Goal: Contribute content: Add original content to the website for others to see

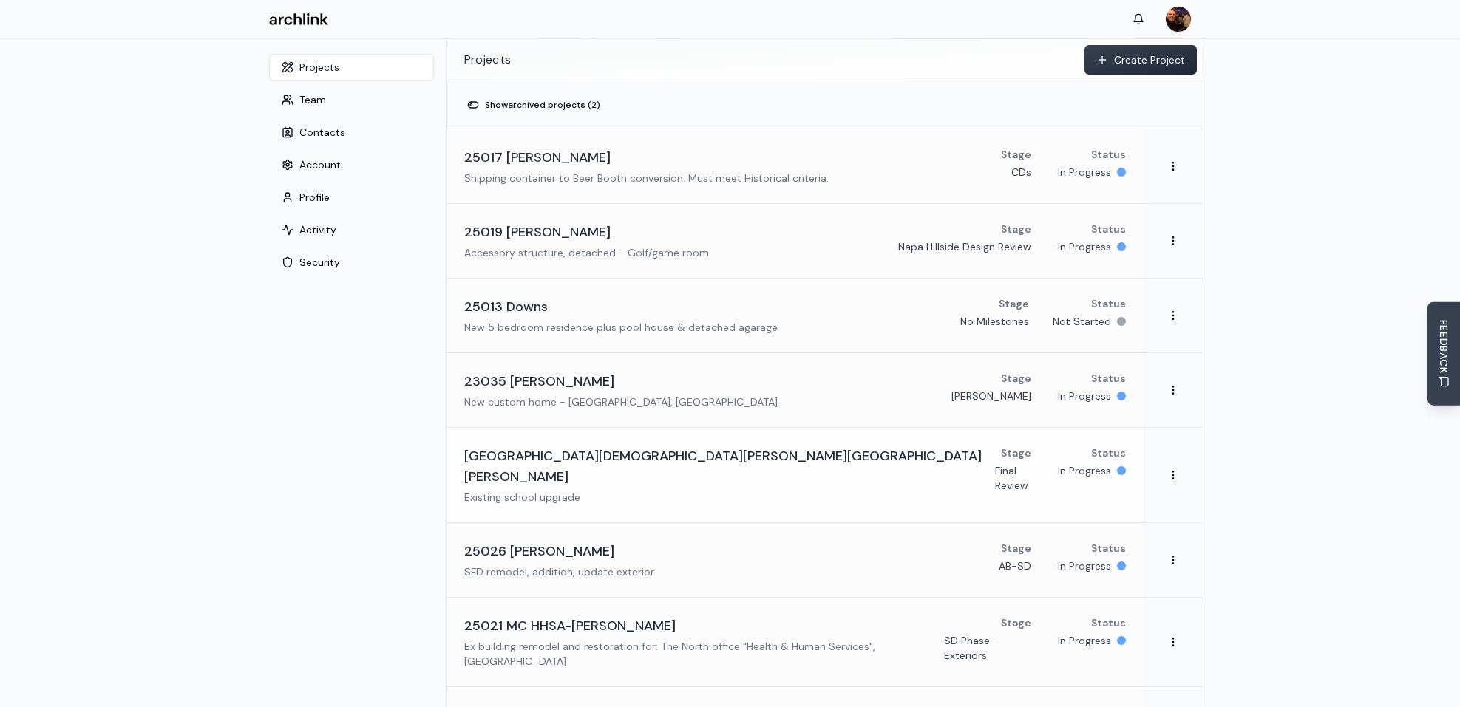
scroll to position [295, 0]
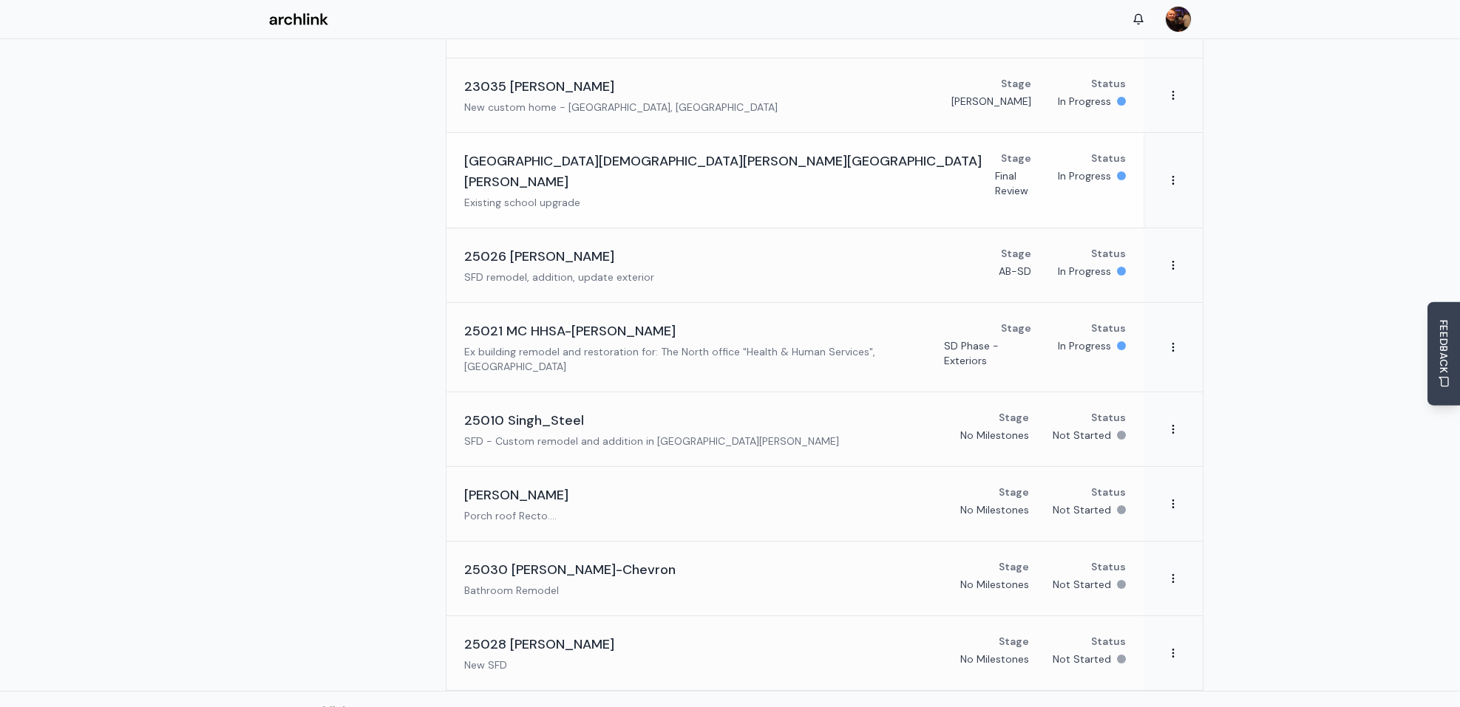
click at [596, 160] on h3 "[GEOGRAPHIC_DATA][DEMOGRAPHIC_DATA][PERSON_NAME][GEOGRAPHIC_DATA][PERSON_NAME]" at bounding box center [729, 171] width 531 height 41
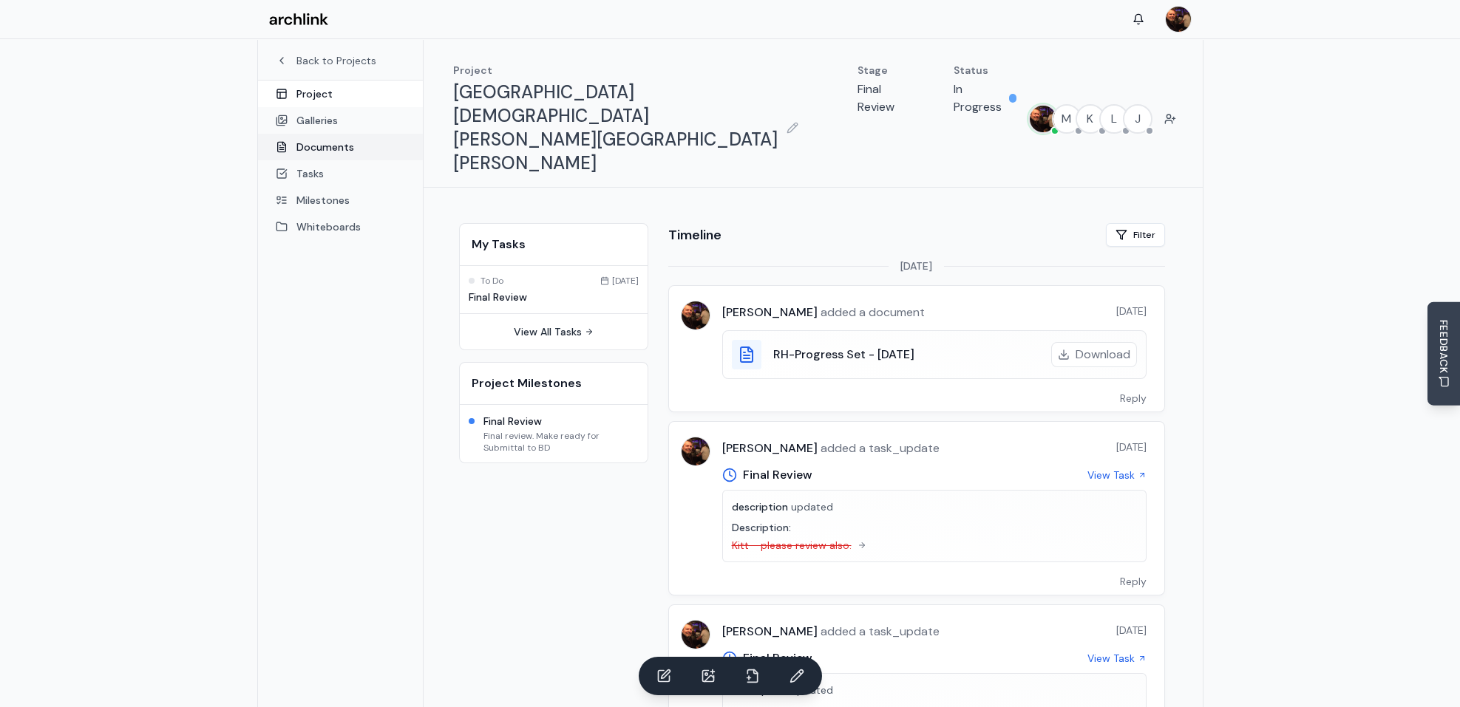
click at [341, 146] on link "Documents" at bounding box center [340, 147] width 165 height 27
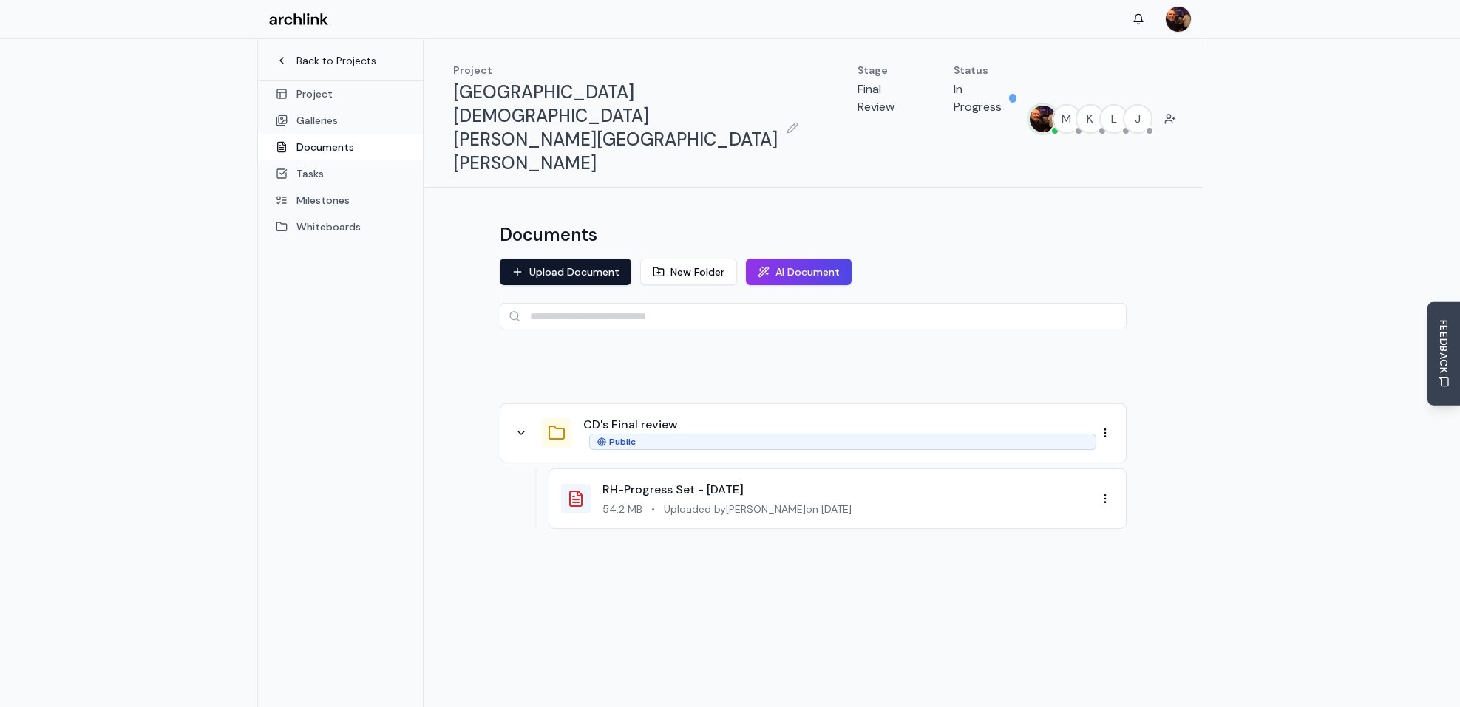
click at [318, 66] on link "Back to Projects" at bounding box center [340, 60] width 129 height 15
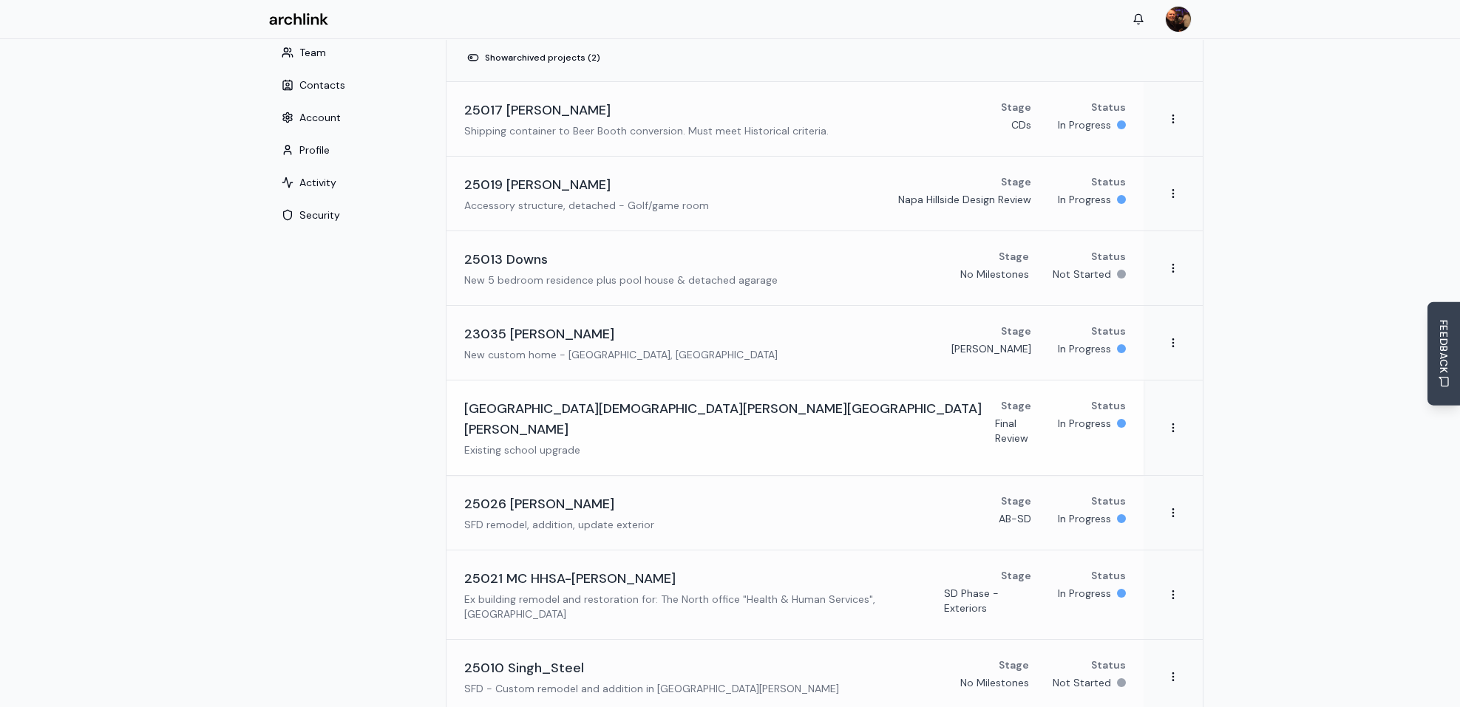
scroll to position [73, 0]
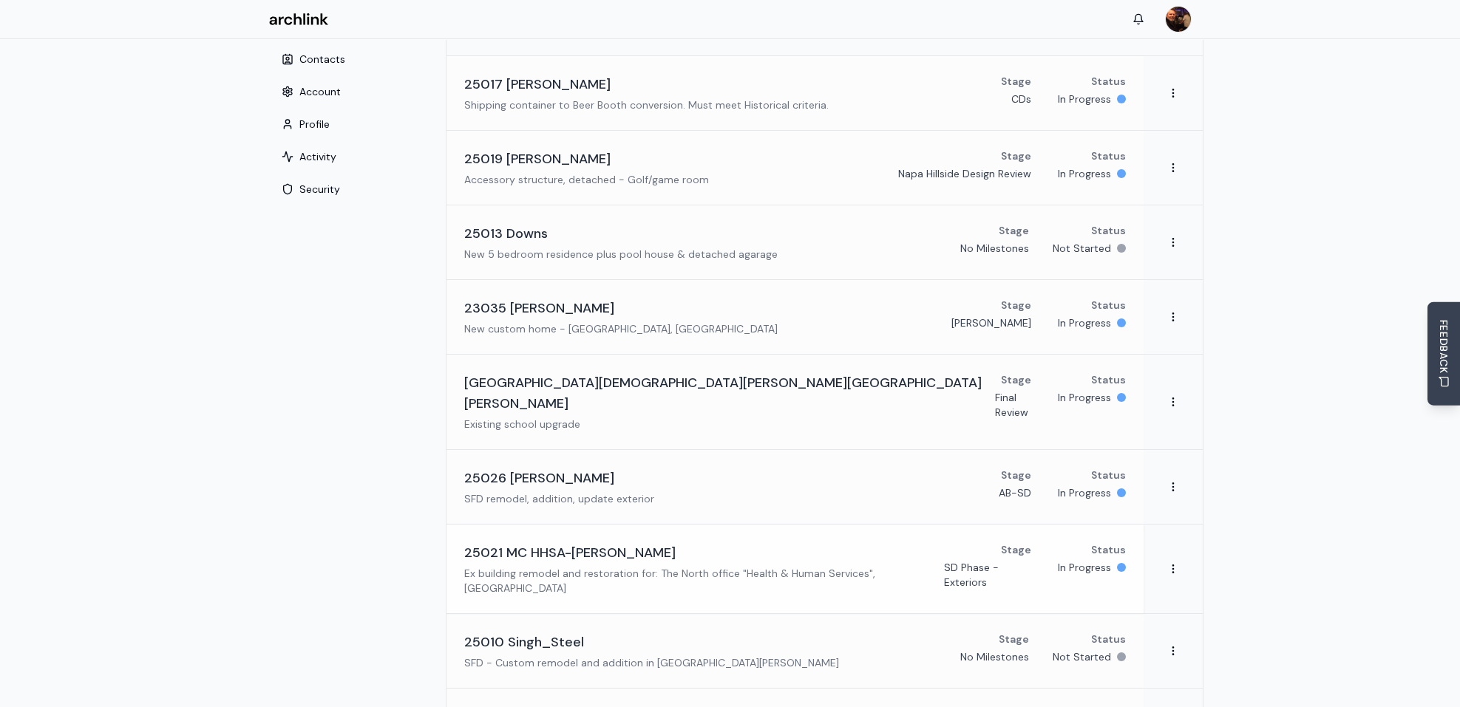
click at [573, 543] on h3 "25021 MC HHSA-[PERSON_NAME]" at bounding box center [569, 553] width 211 height 21
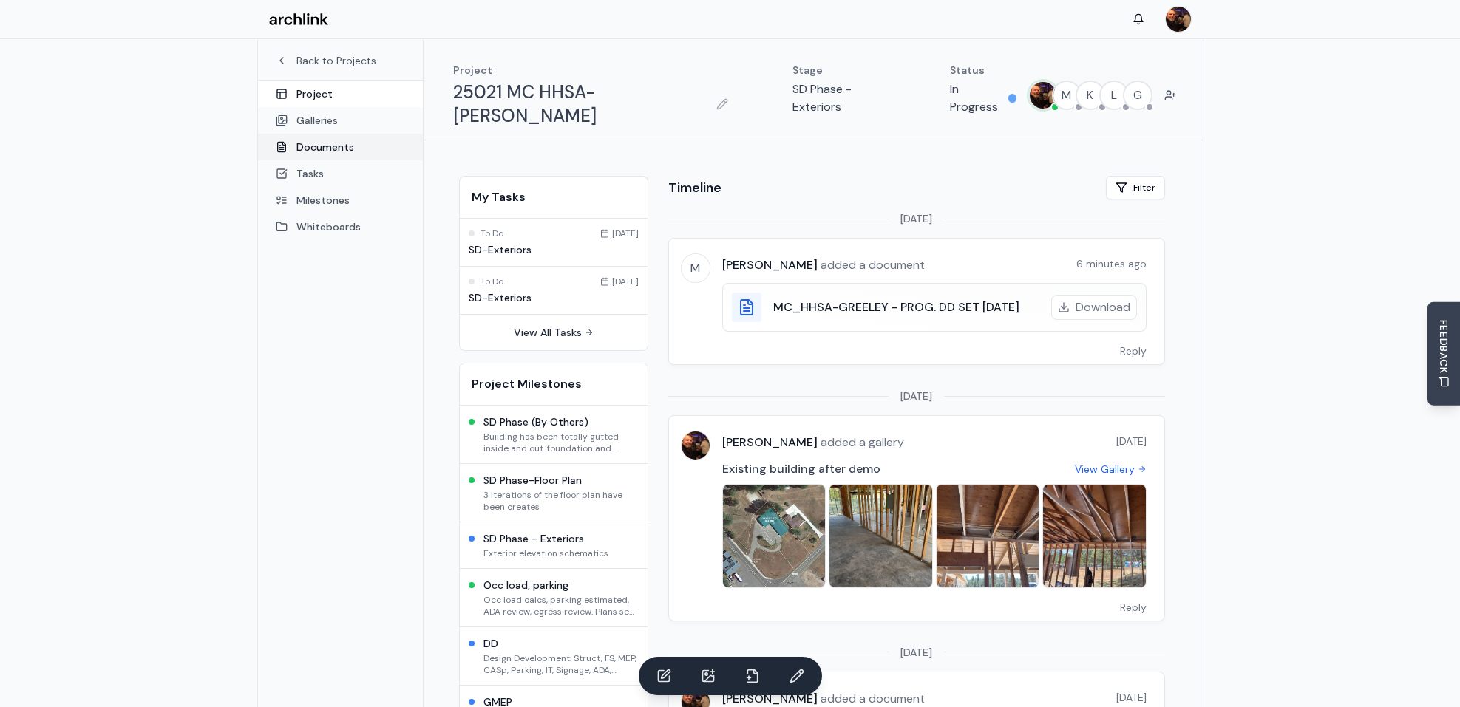
click at [333, 148] on link "Documents" at bounding box center [340, 147] width 165 height 27
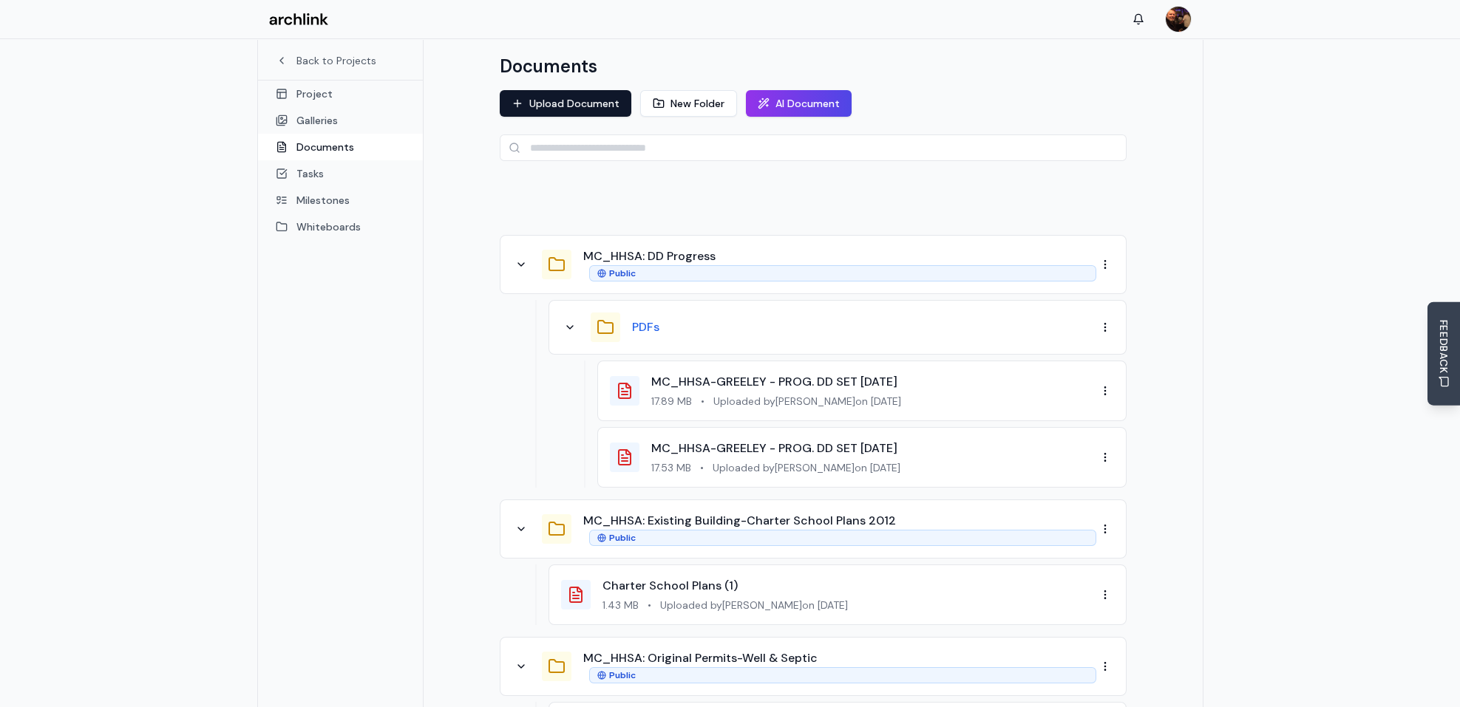
scroll to position [147, 0]
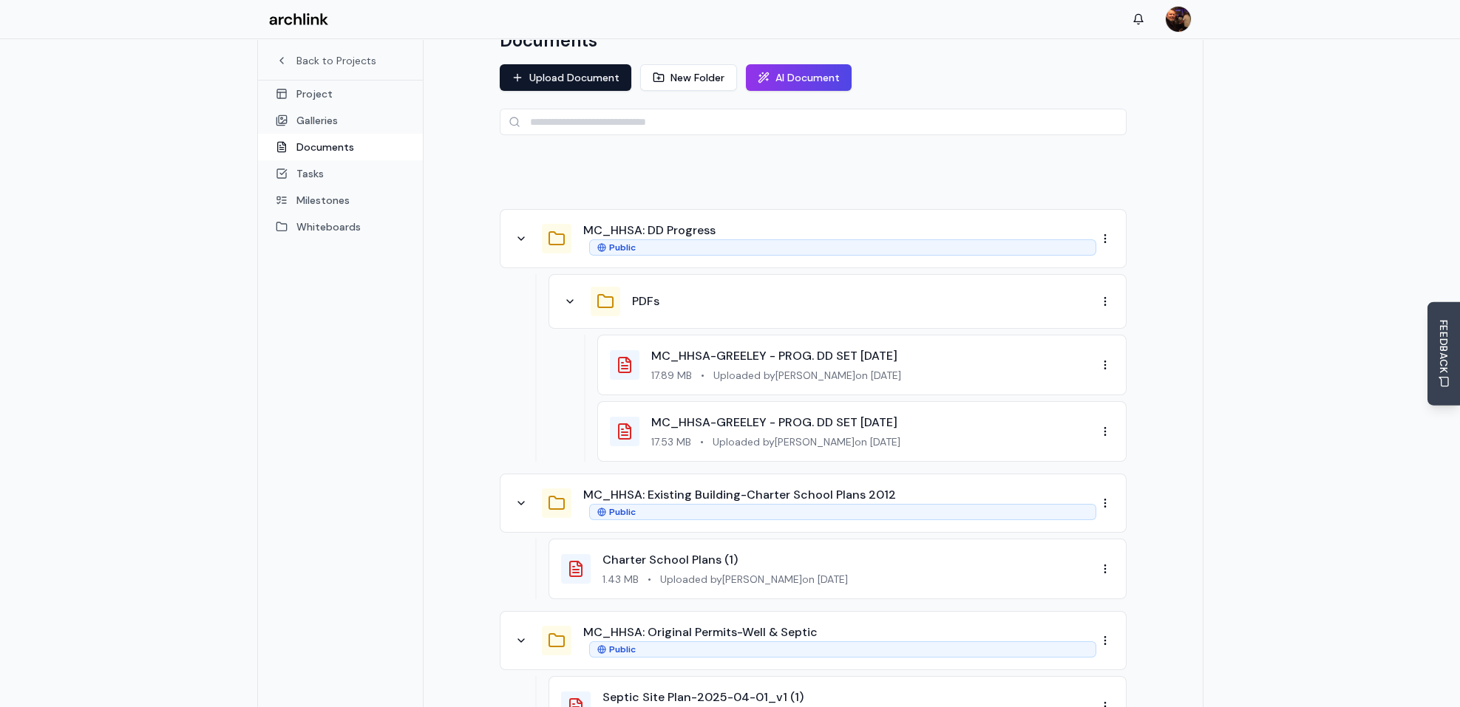
click at [767, 293] on div "PDFs" at bounding box center [864, 302] width 464 height 18
click at [609, 293] on icon at bounding box center [606, 302] width 18 height 18
click at [625, 287] on div "PDFs" at bounding box center [828, 302] width 535 height 30
click at [647, 293] on button "PDFs" at bounding box center [645, 302] width 27 height 18
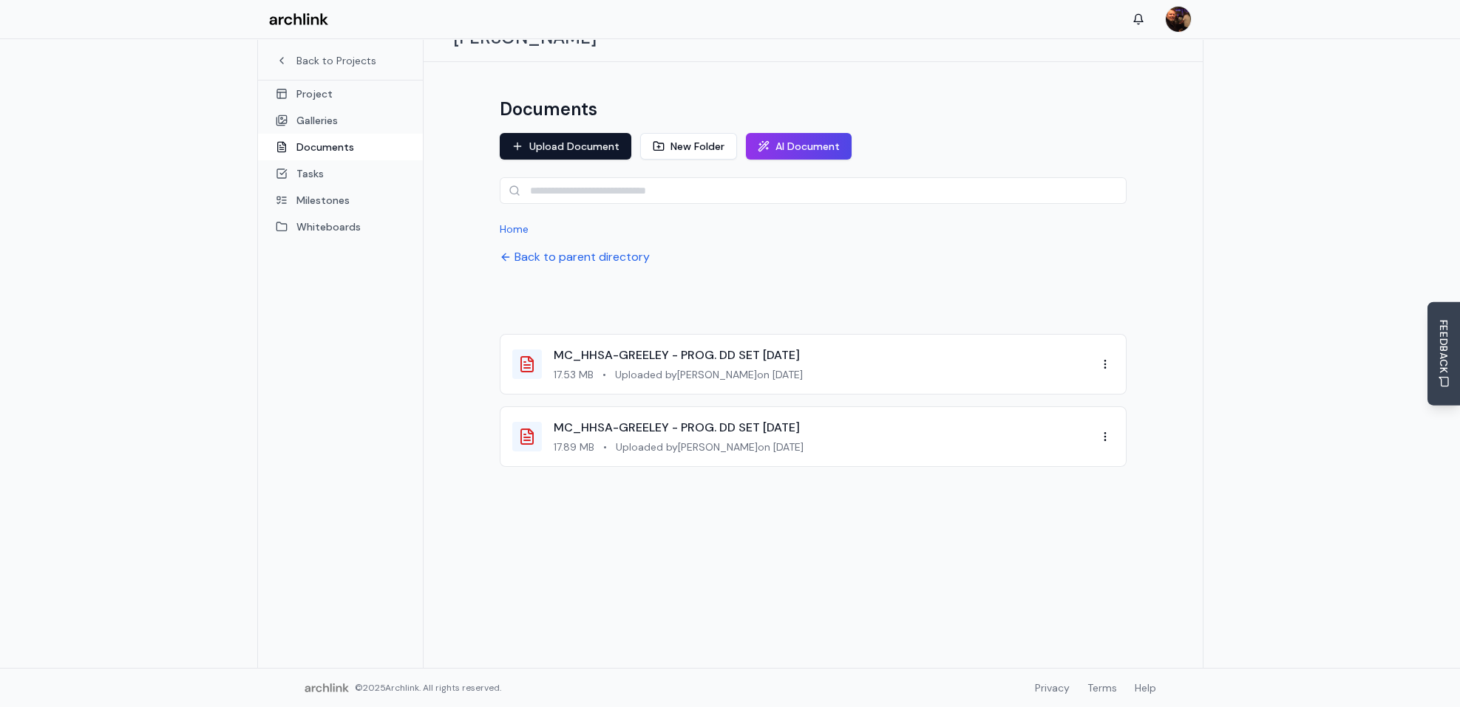
scroll to position [78, 0]
click at [580, 134] on button "Upload Document" at bounding box center [566, 147] width 132 height 27
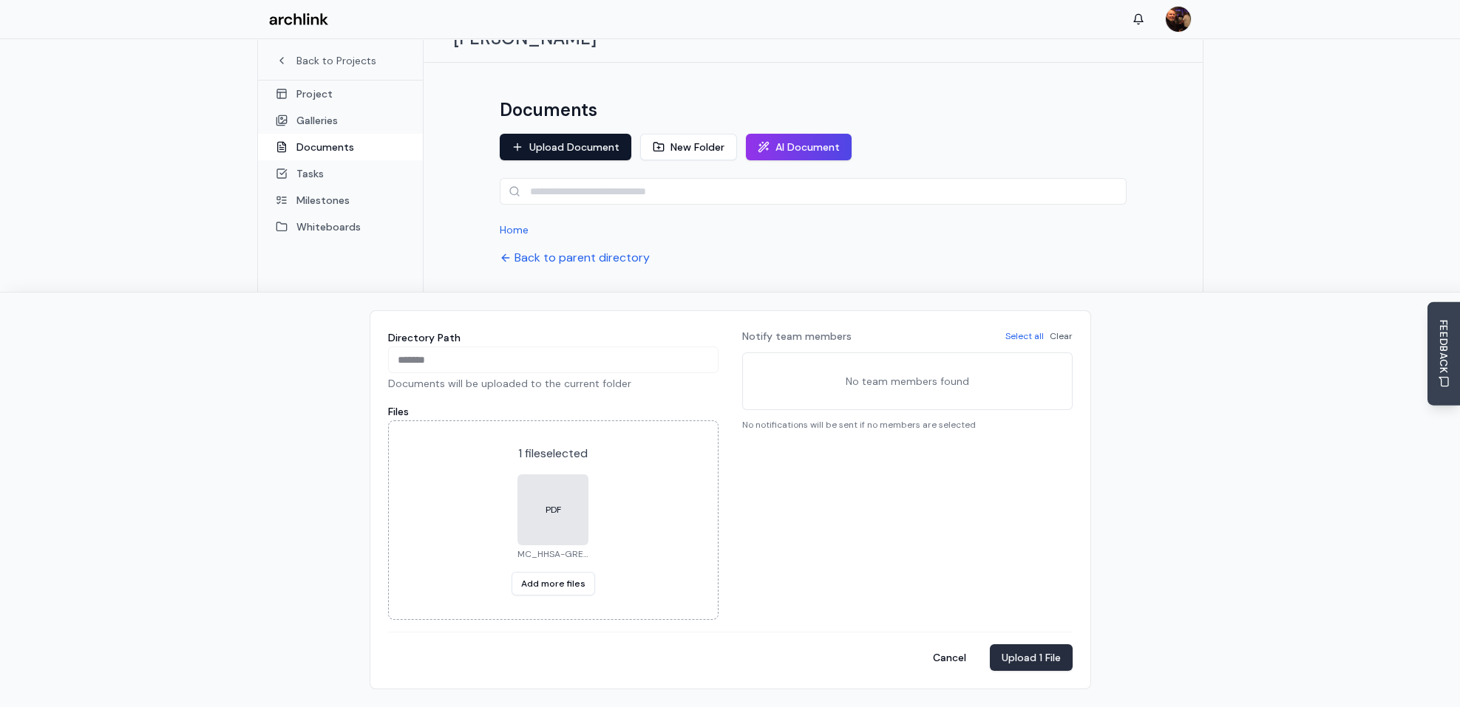
click at [1036, 657] on button "Upload 1 File" at bounding box center [1031, 658] width 83 height 27
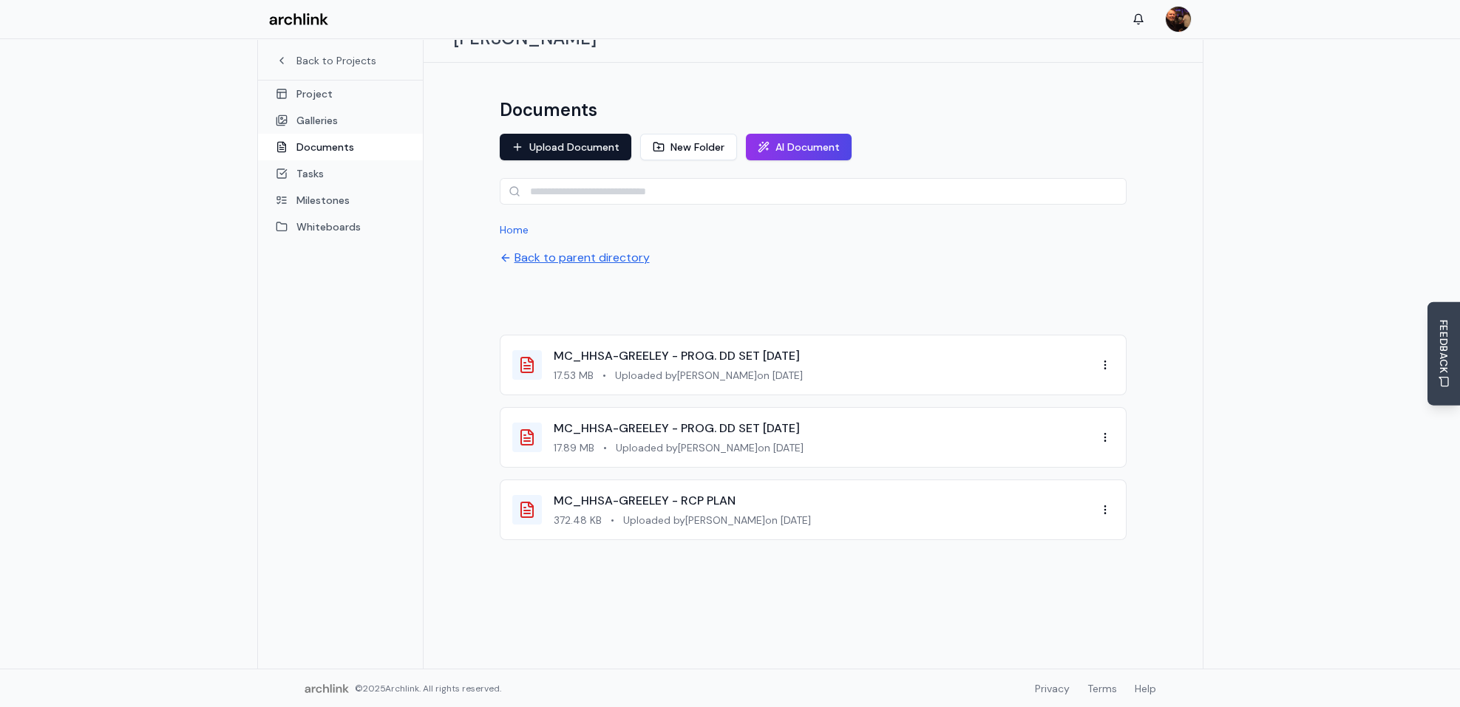
click at [616, 249] on button "Back to parent directory" at bounding box center [575, 258] width 150 height 18
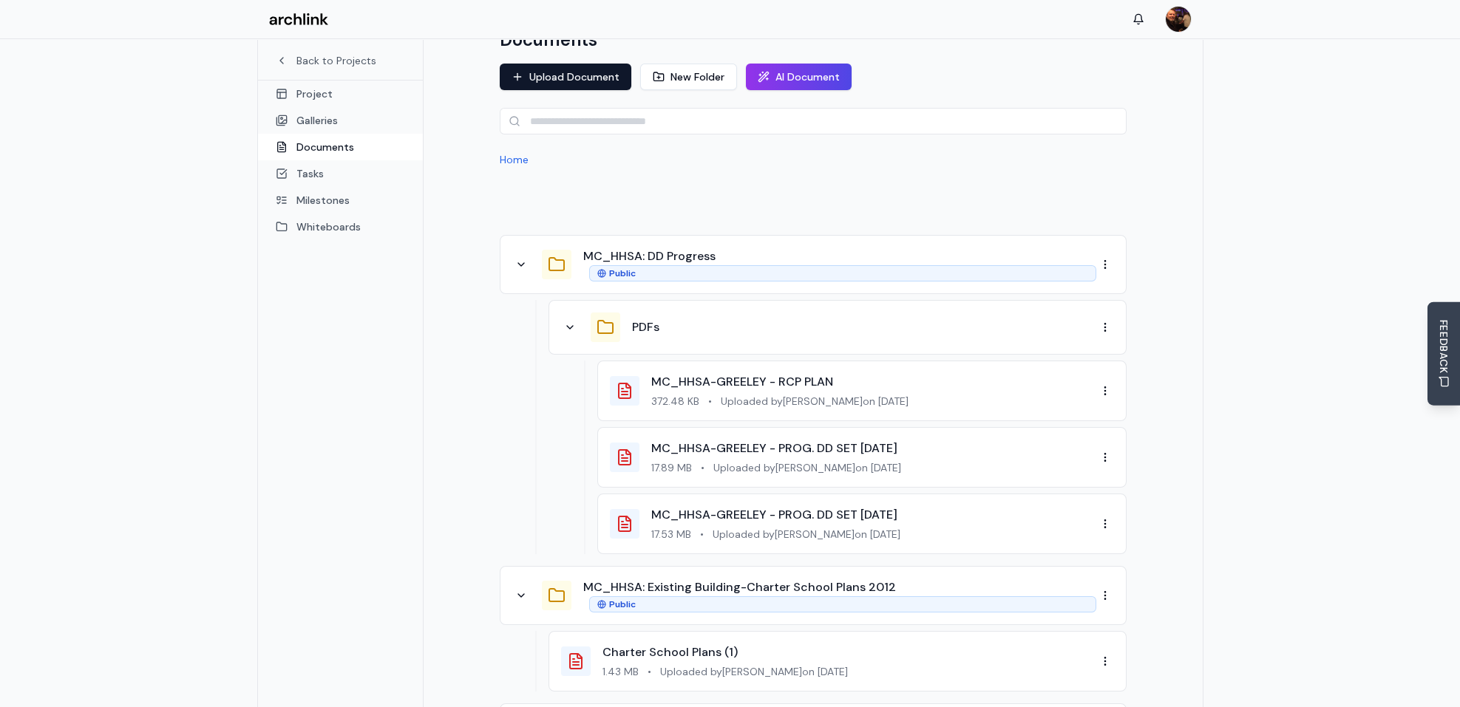
scroll to position [130, 0]
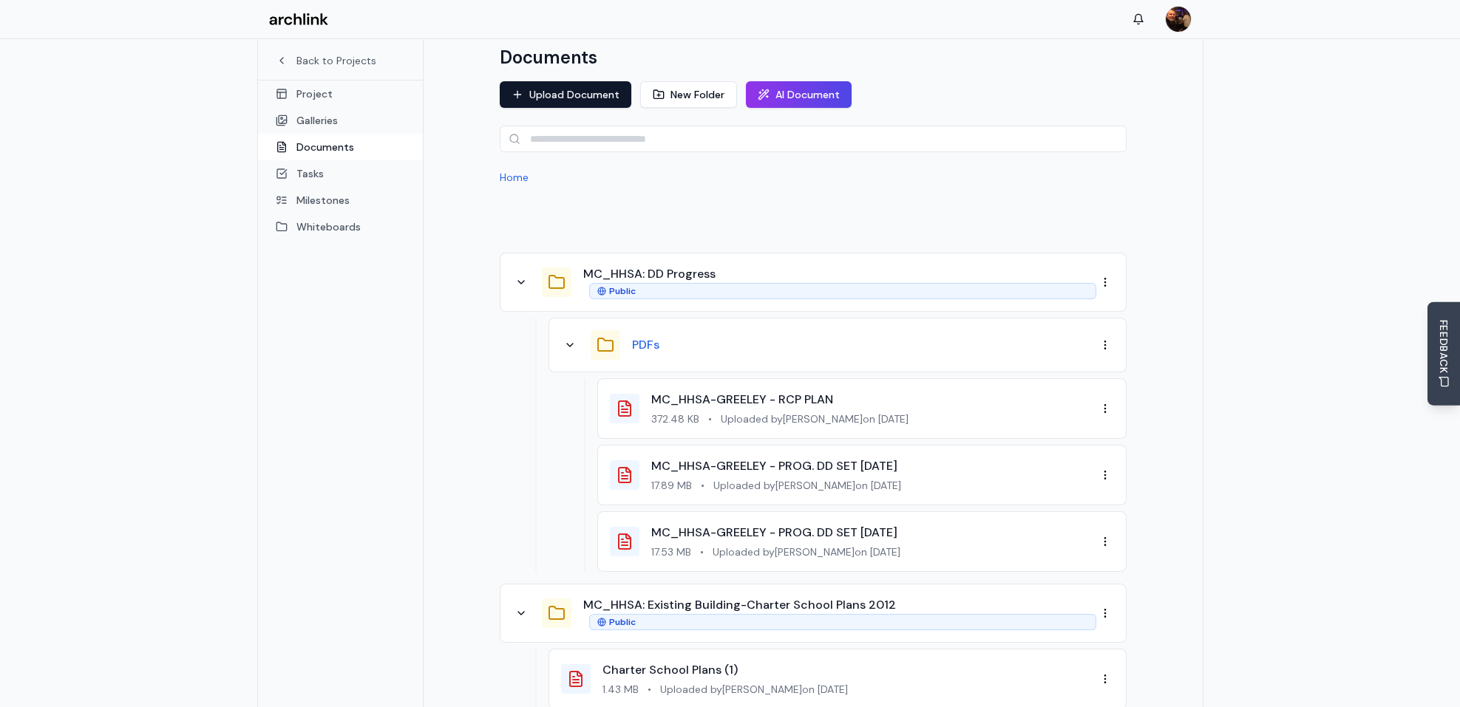
click at [632, 336] on button "PDFs" at bounding box center [645, 345] width 27 height 18
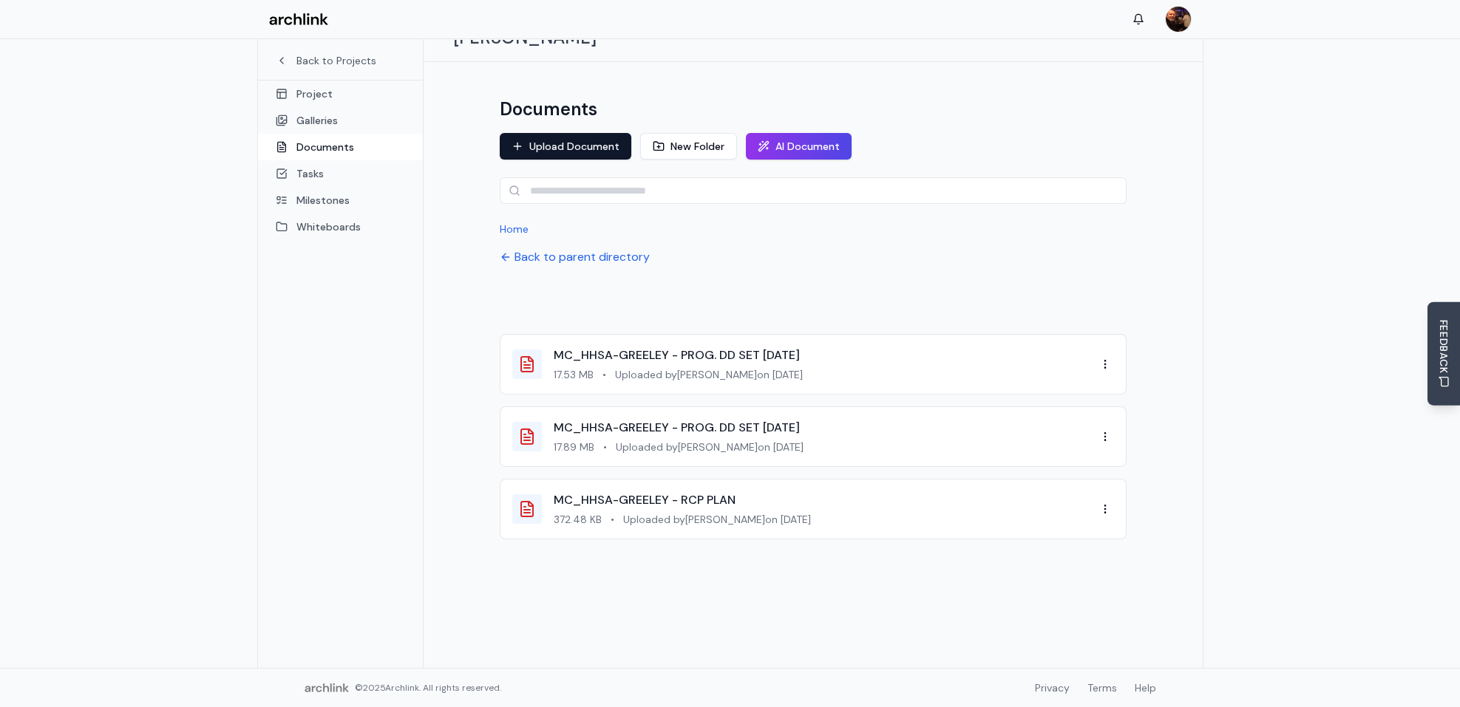
scroll to position [78, 0]
click at [693, 134] on button "New Folder" at bounding box center [688, 147] width 97 height 27
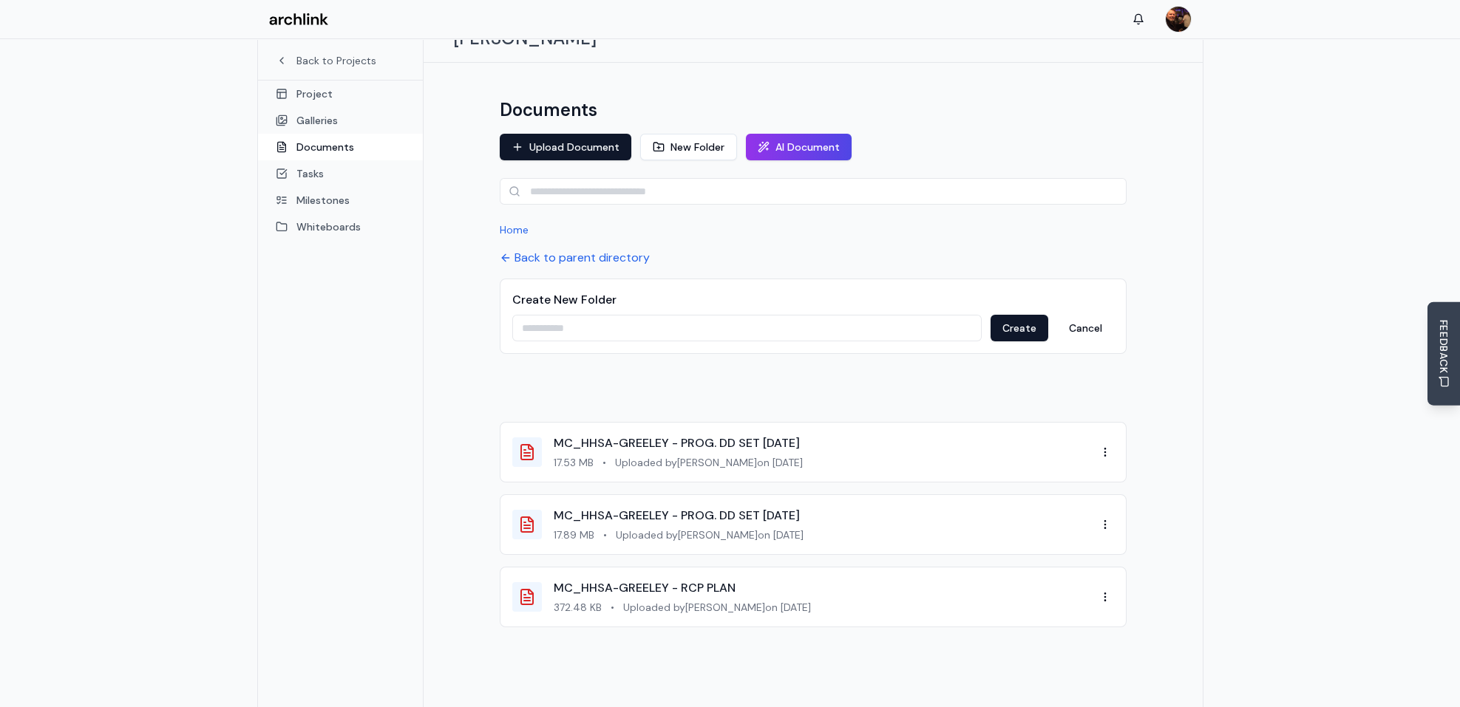
click at [593, 315] on input at bounding box center [746, 328] width 469 height 27
type input "*"
type input "**********"
click at [1009, 315] on button "Create" at bounding box center [1019, 328] width 58 height 27
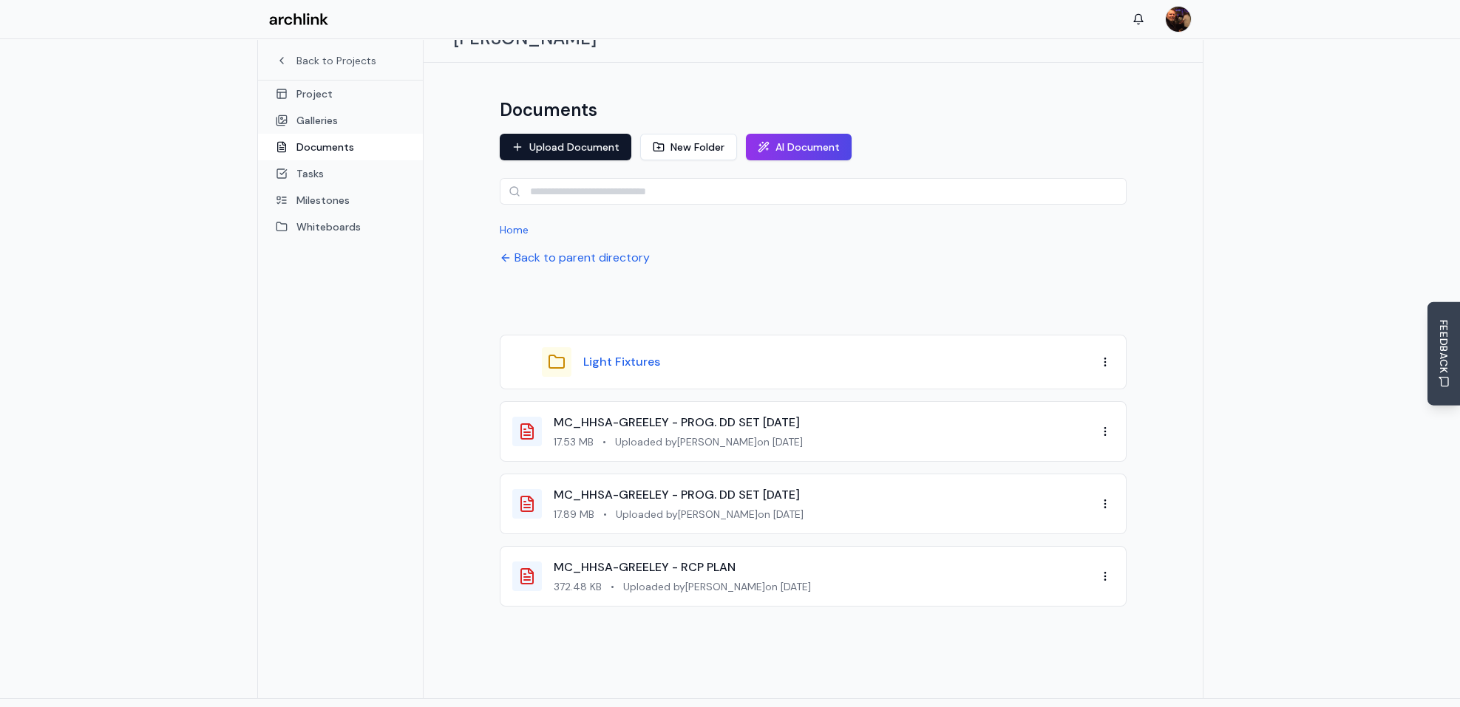
click at [637, 353] on button "Light Fixtures" at bounding box center [621, 362] width 77 height 18
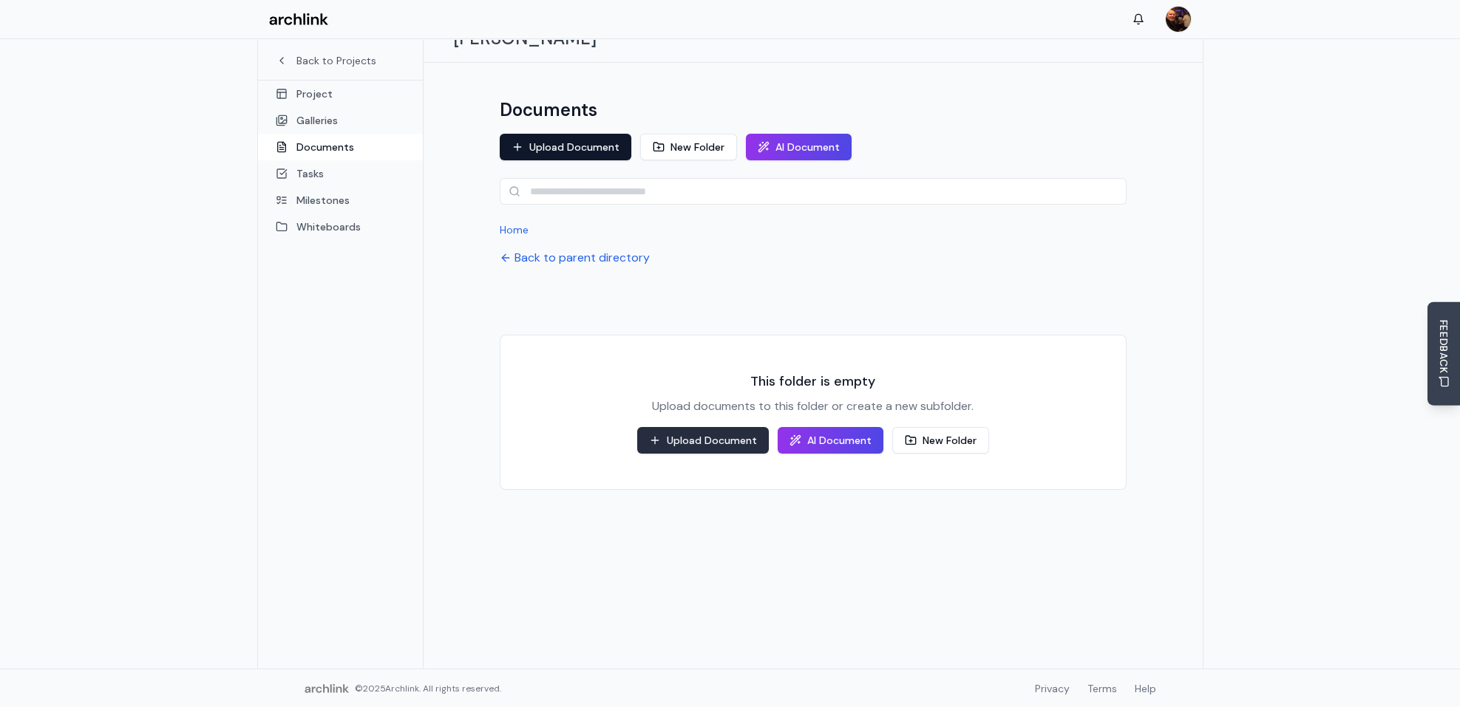
click at [724, 427] on button "Upload Document" at bounding box center [703, 440] width 132 height 27
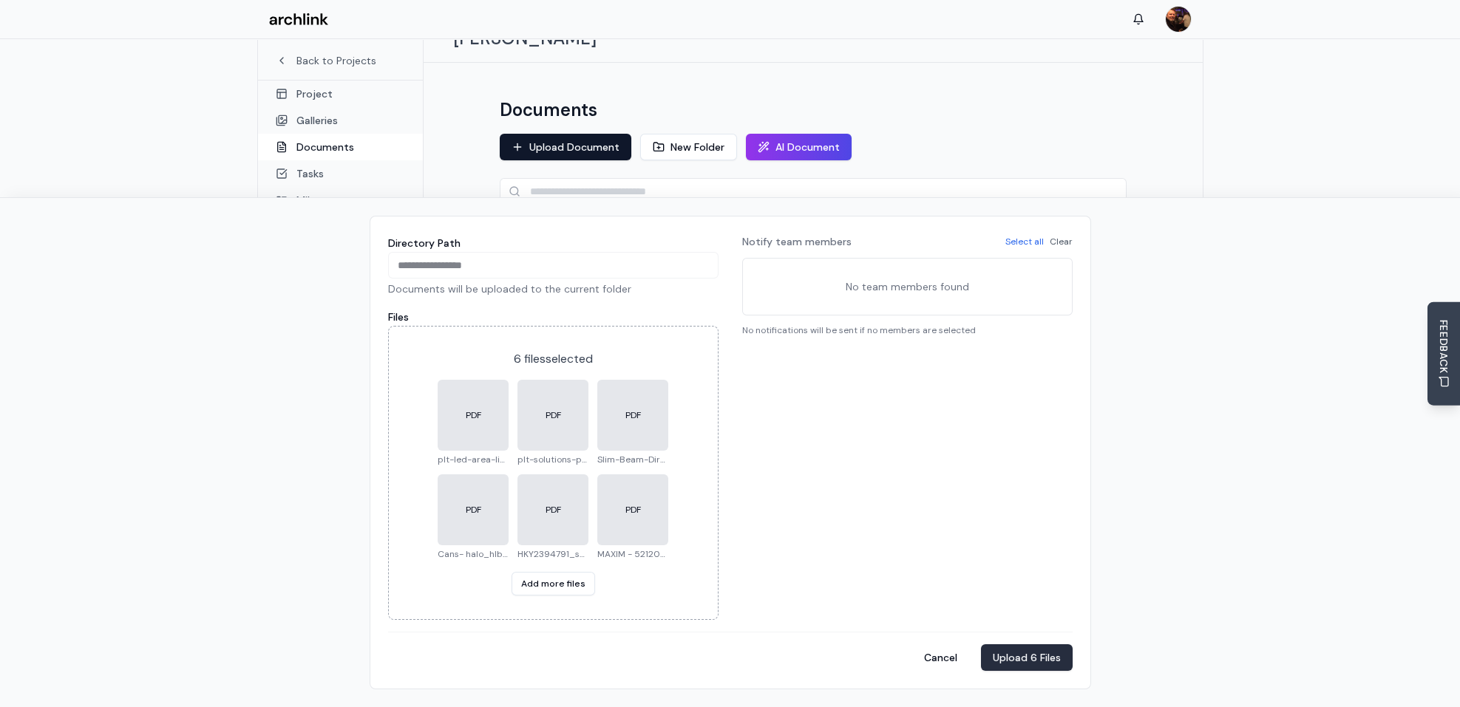
click at [1013, 662] on button "Upload 6 Files" at bounding box center [1027, 658] width 92 height 27
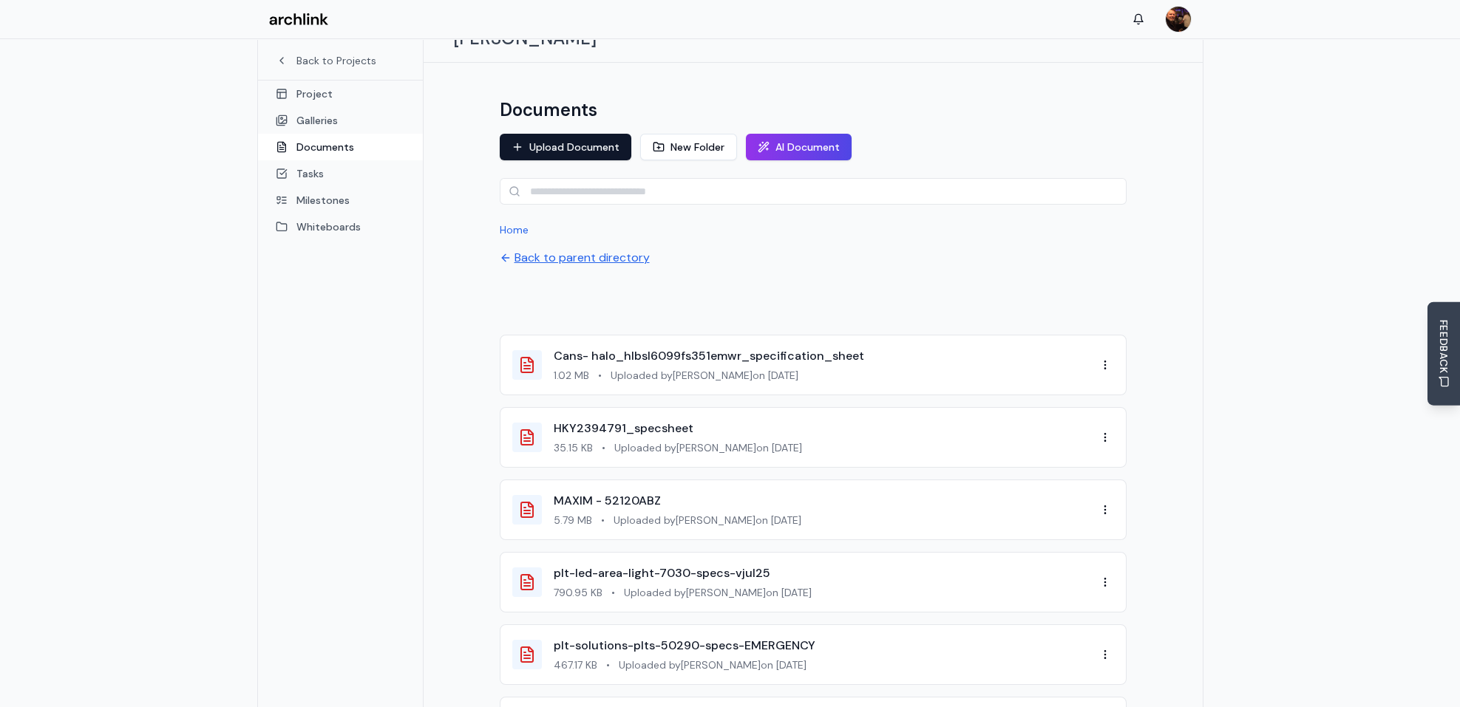
click at [571, 249] on button "Back to parent directory" at bounding box center [575, 258] width 150 height 18
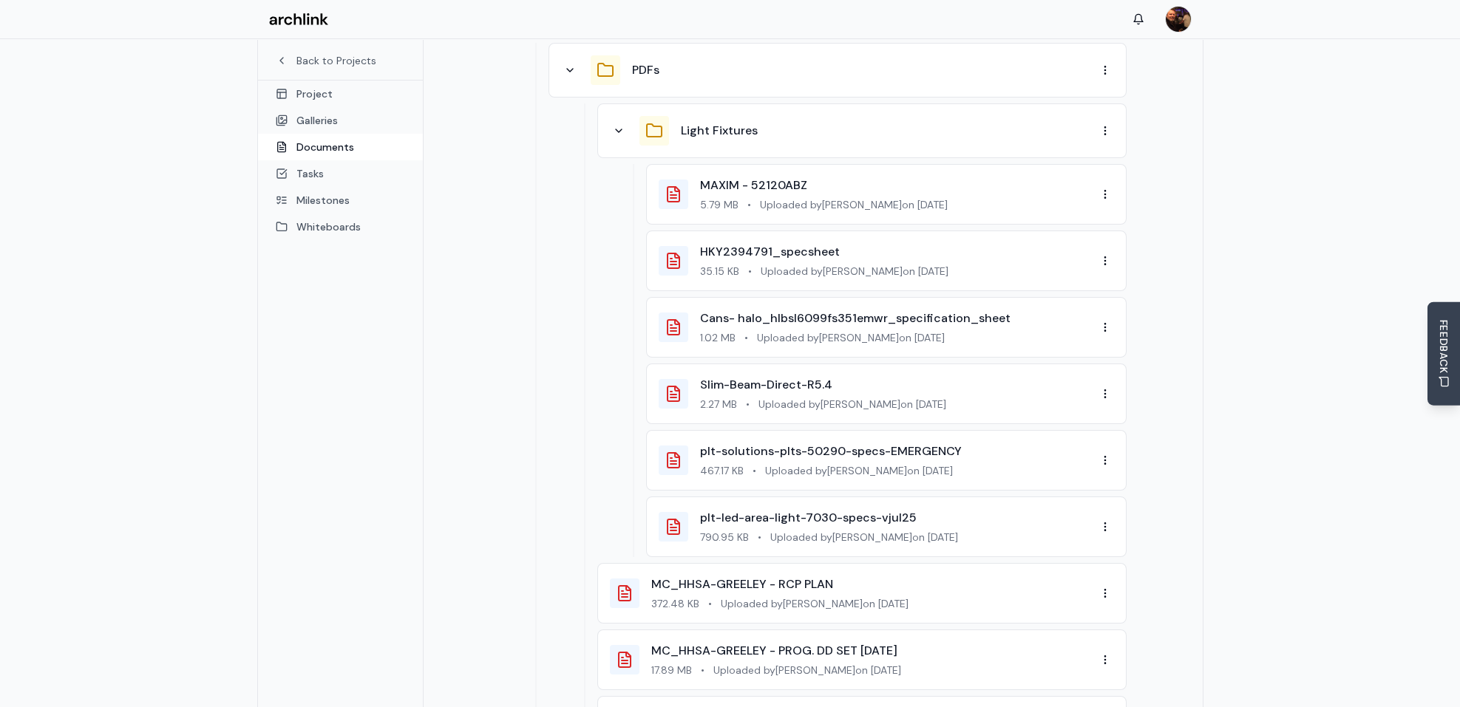
scroll to position [373, 0]
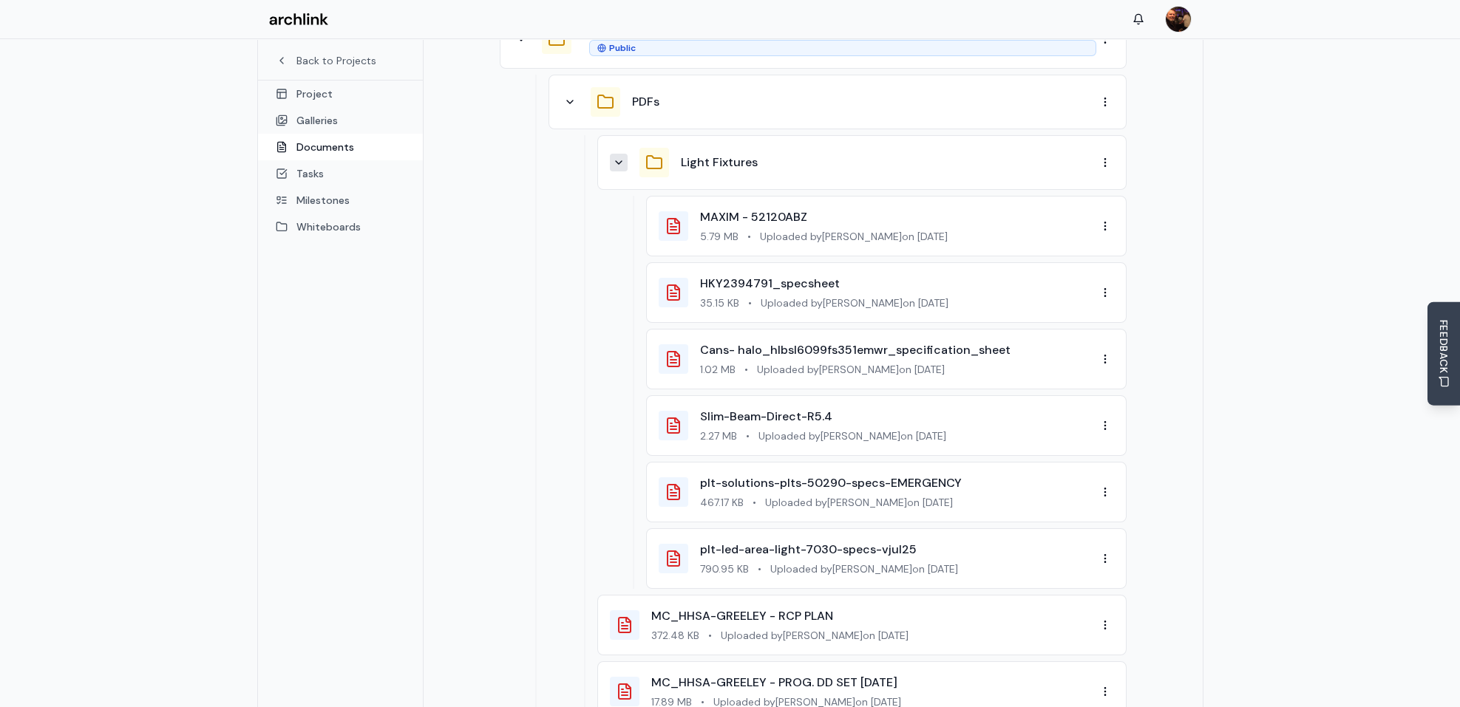
click at [619, 157] on icon at bounding box center [619, 163] width 12 height 12
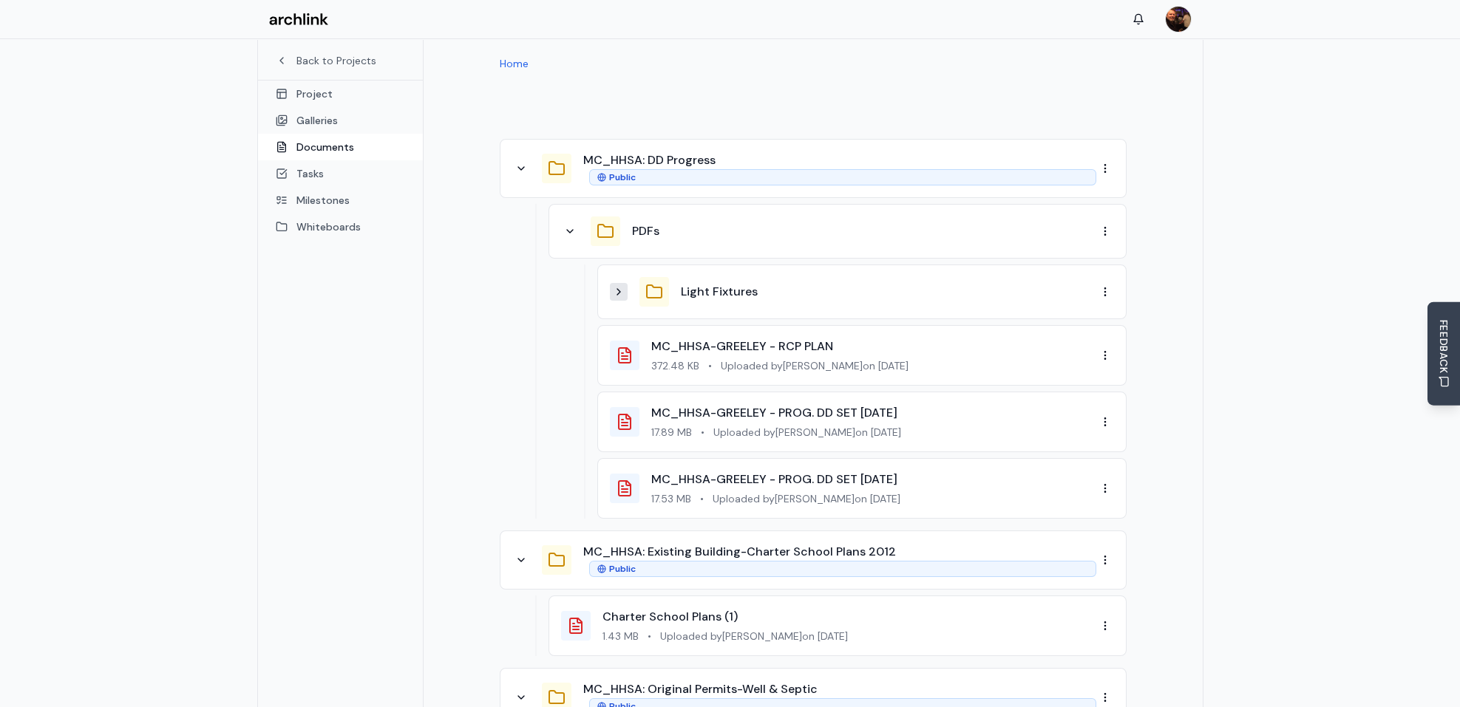
scroll to position [225, 0]
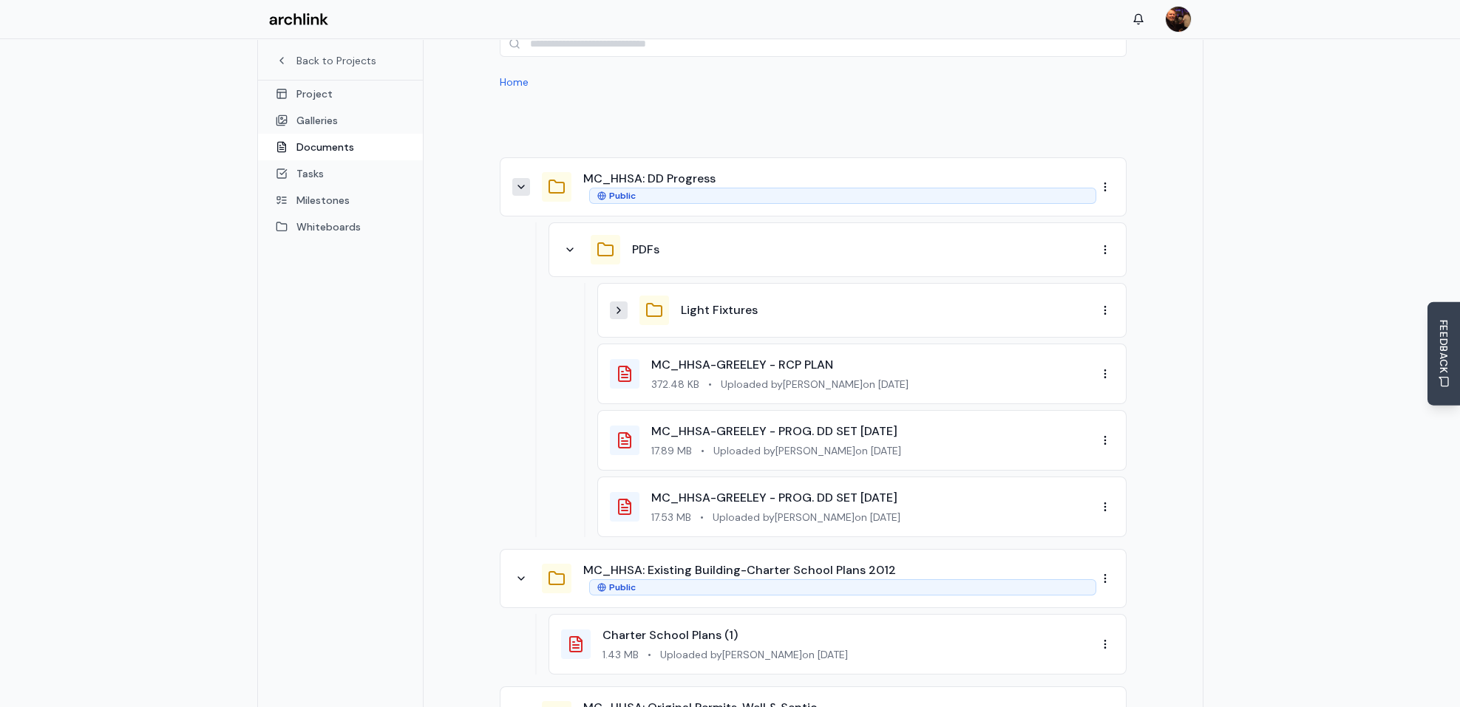
click at [523, 181] on icon at bounding box center [521, 187] width 12 height 12
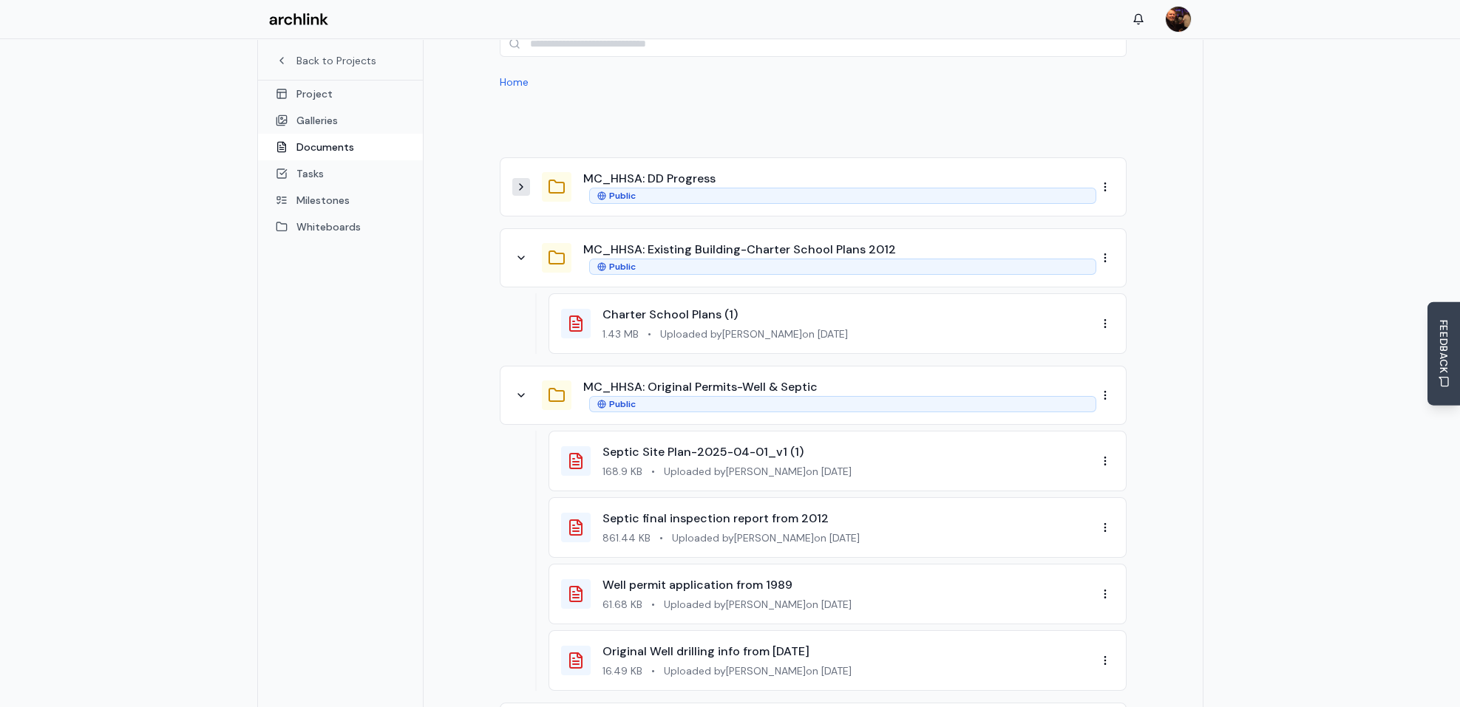
click at [520, 184] on icon at bounding box center [521, 187] width 3 height 6
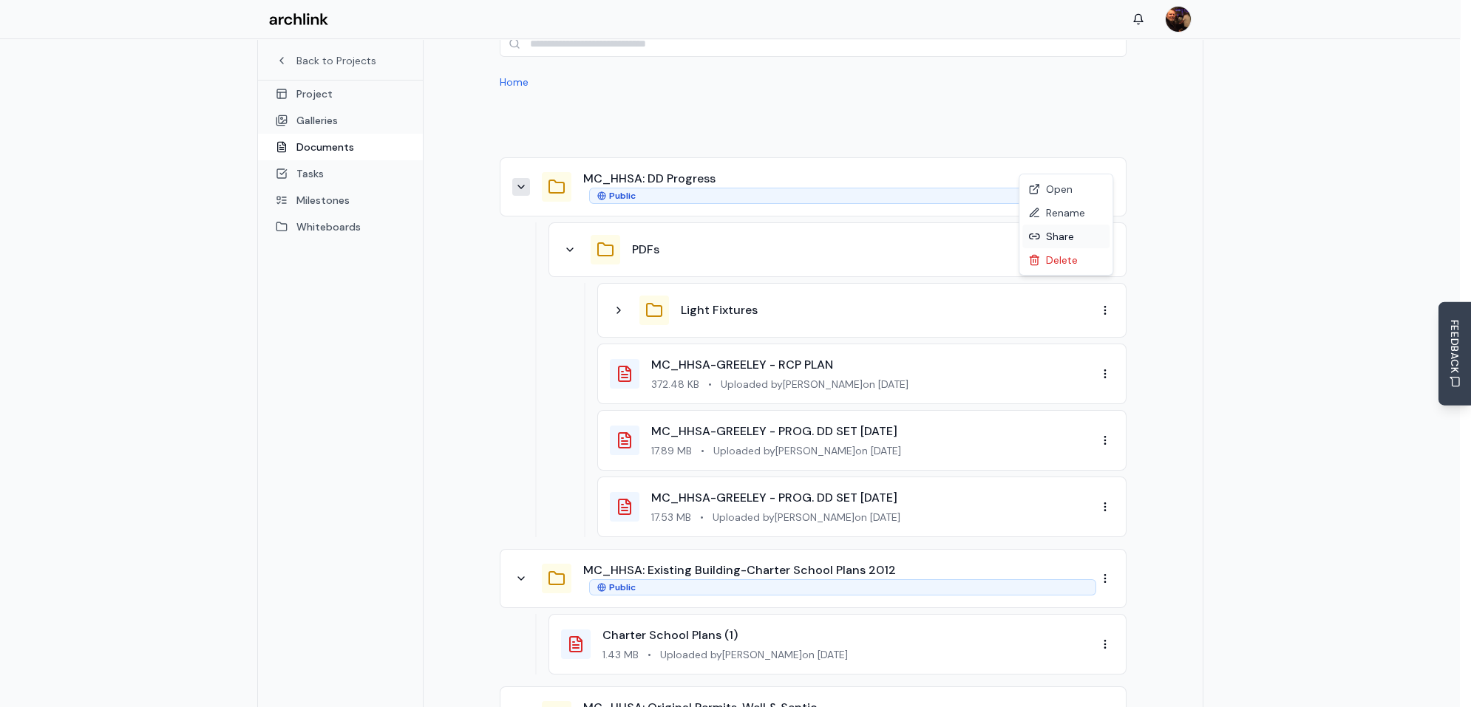
click at [1064, 236] on div "Share" at bounding box center [1065, 237] width 87 height 24
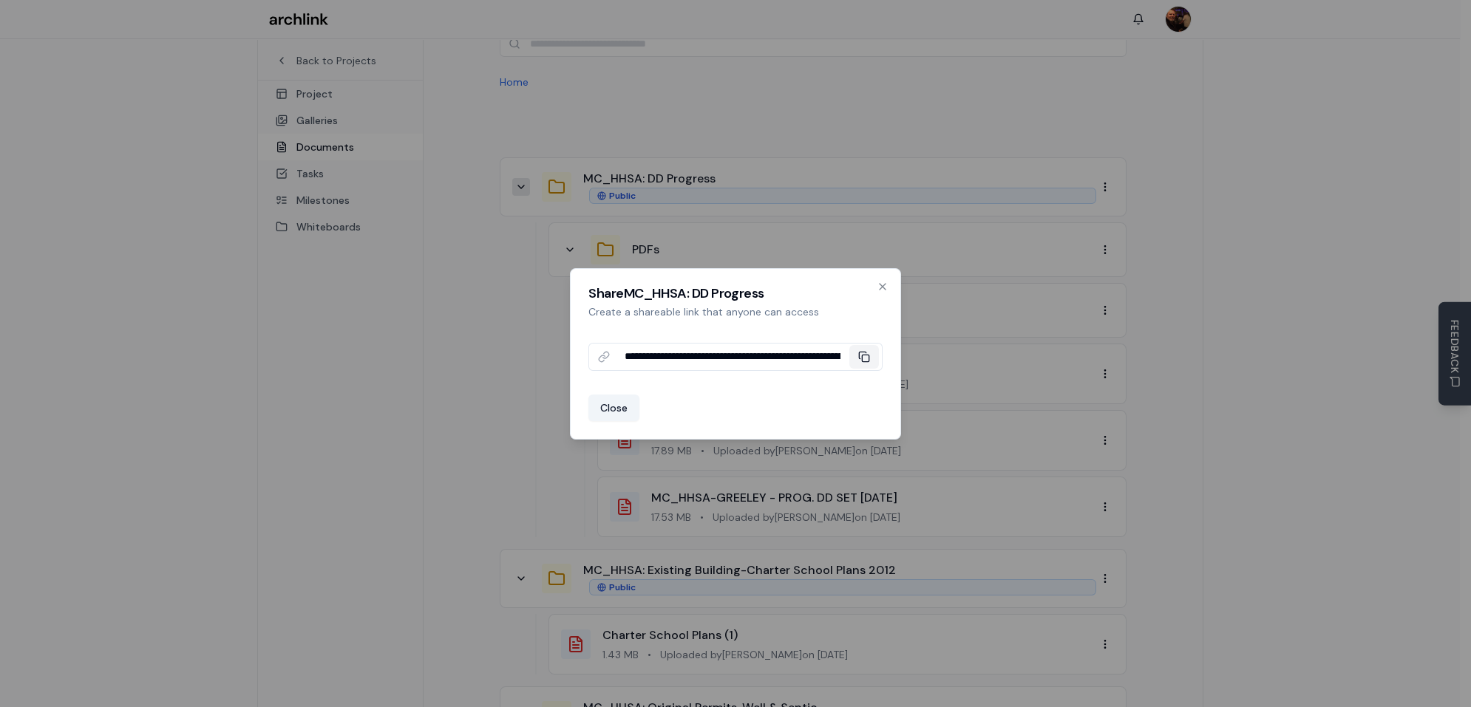
click at [863, 355] on icon at bounding box center [864, 357] width 12 height 12
click at [801, 387] on div "**********" at bounding box center [735, 353] width 331 height 171
click at [864, 356] on icon at bounding box center [864, 357] width 12 height 12
click at [881, 285] on icon "button" at bounding box center [883, 287] width 6 height 6
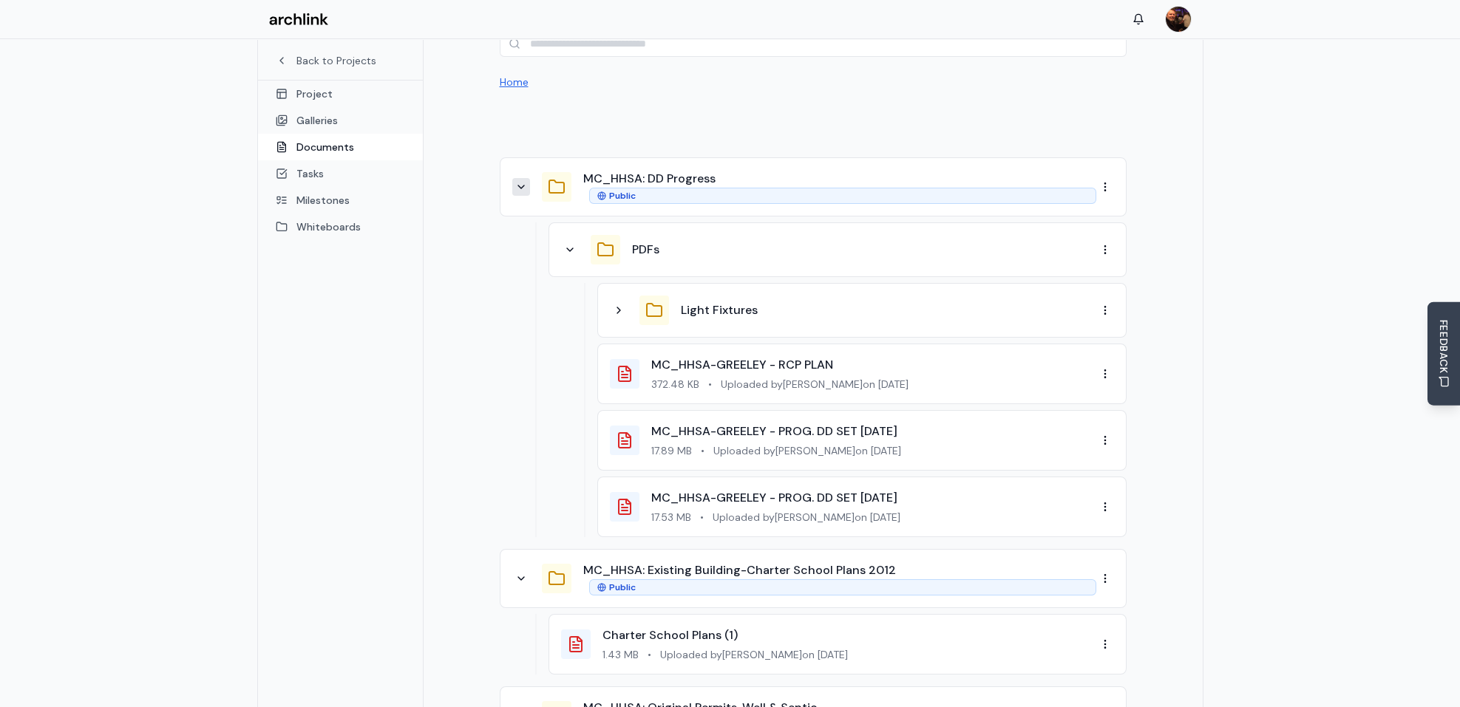
click at [512, 75] on button "Home" at bounding box center [514, 82] width 29 height 15
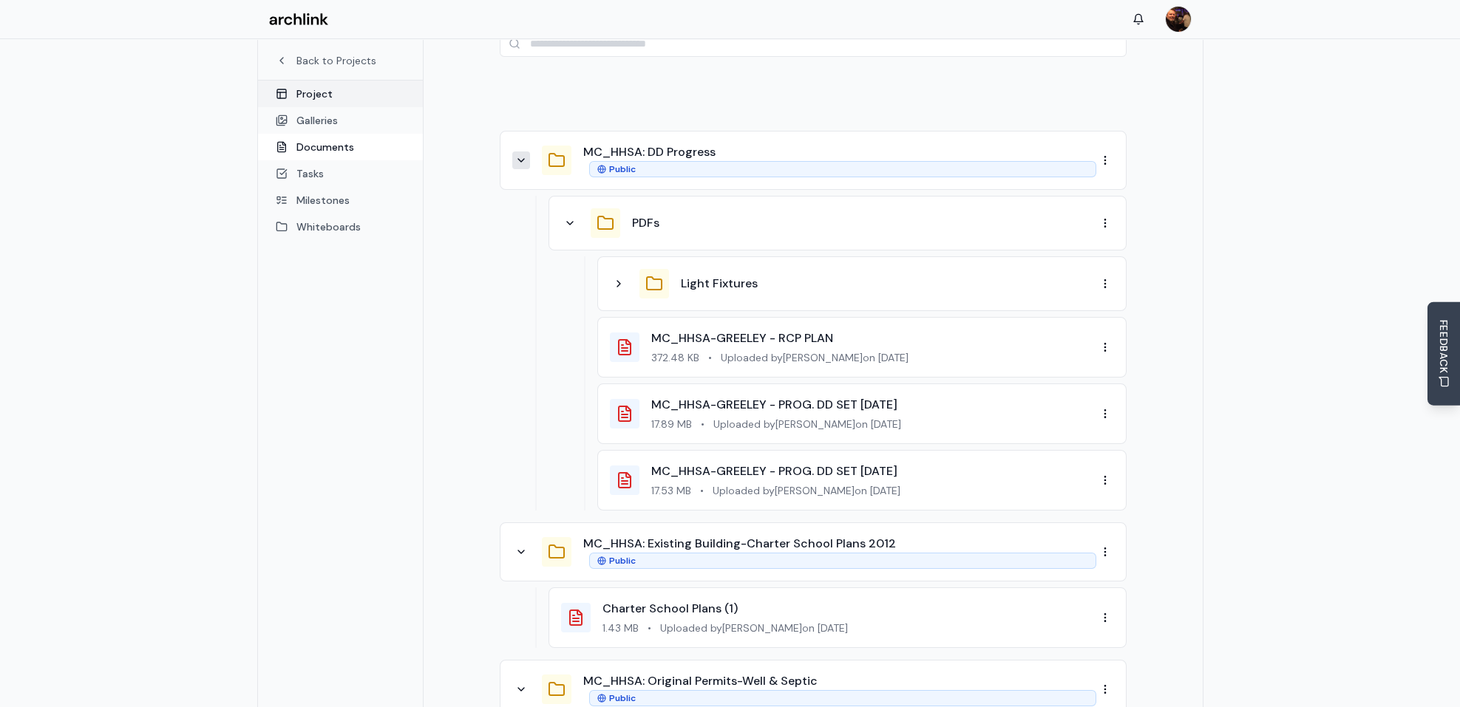
click at [303, 95] on link "Project" at bounding box center [340, 94] width 165 height 27
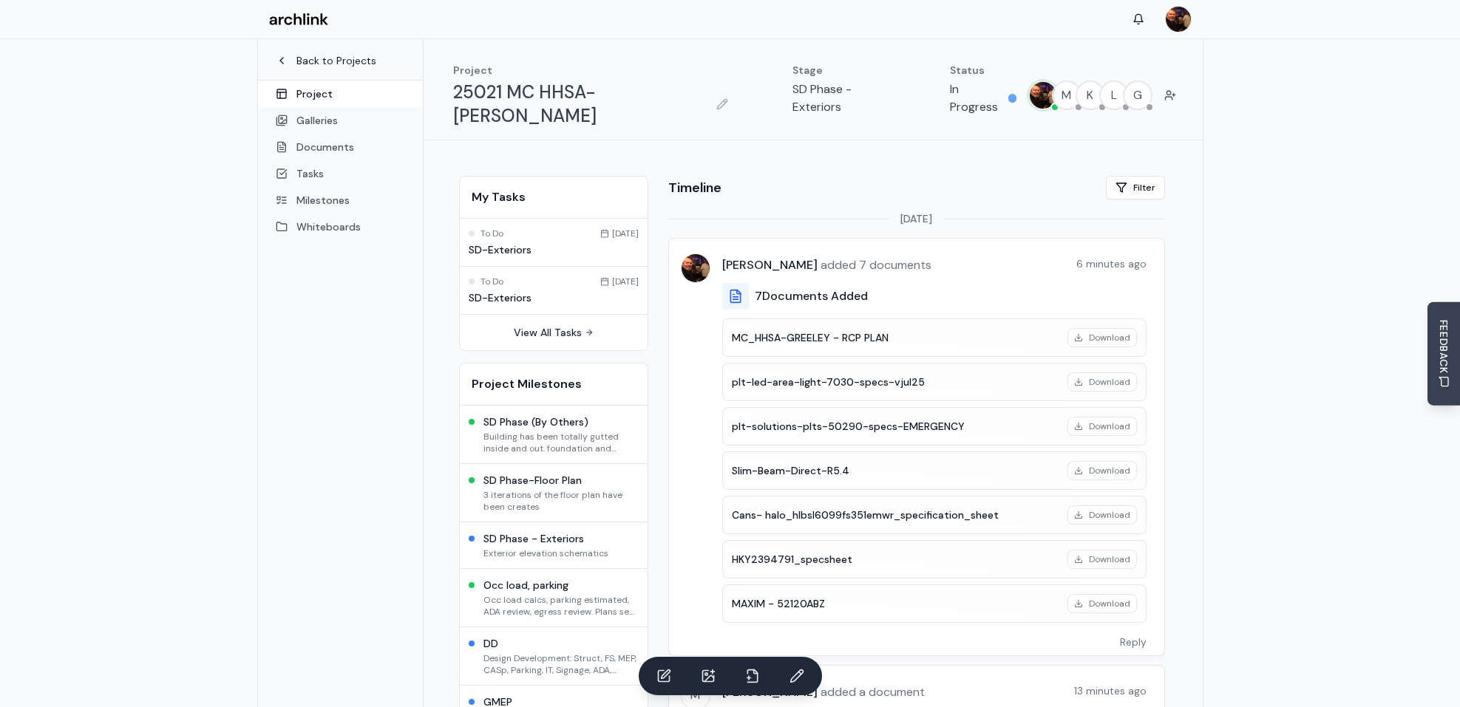
click at [340, 59] on link "Back to Projects" at bounding box center [340, 60] width 129 height 15
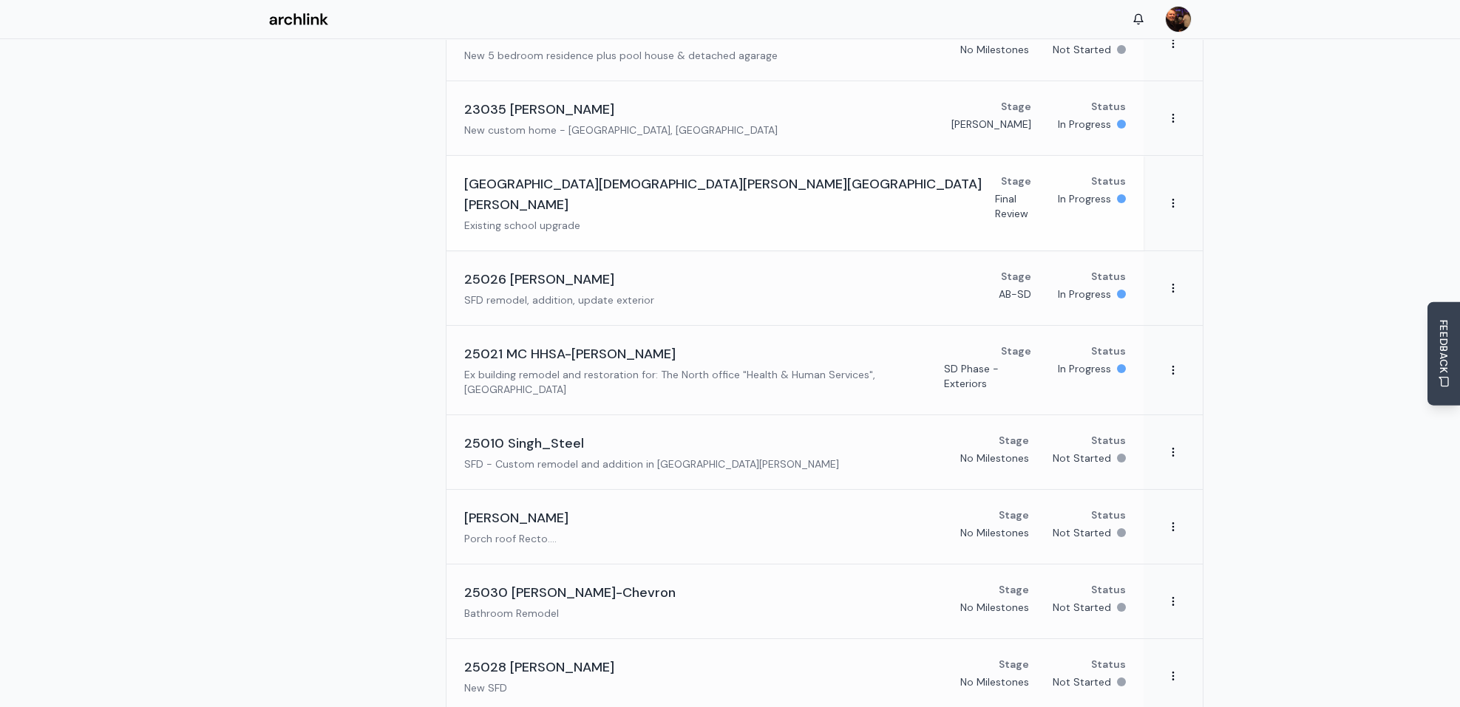
scroll to position [295, 0]
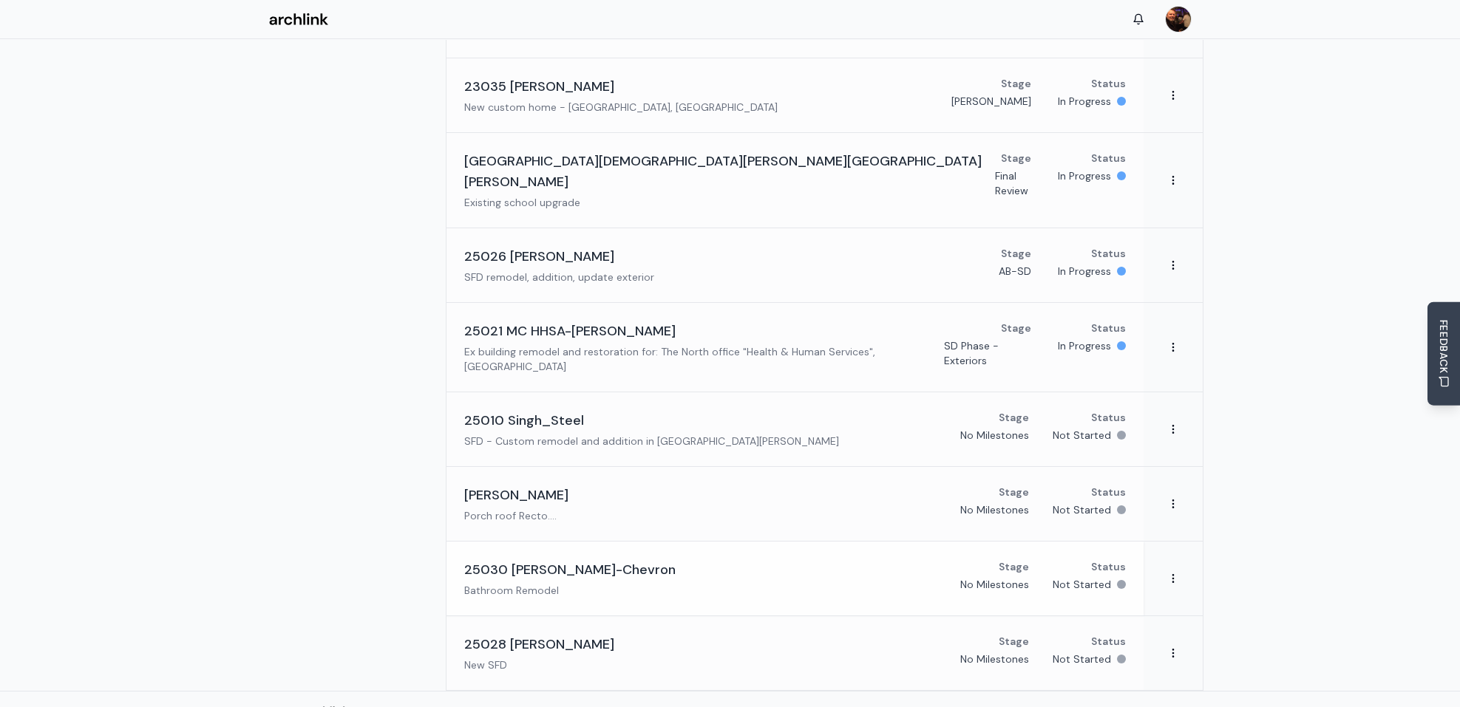
click at [601, 560] on h3 "25030 [PERSON_NAME]-Chevron" at bounding box center [569, 570] width 211 height 21
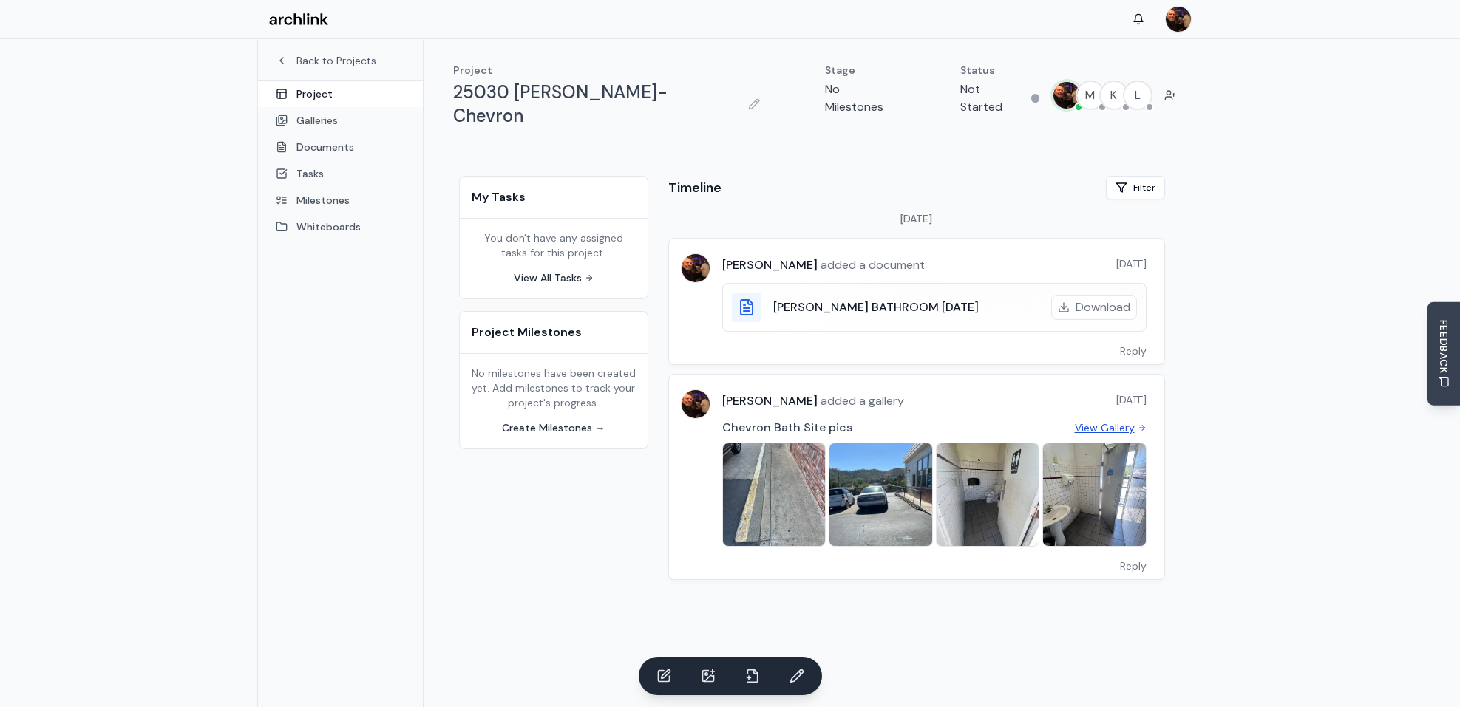
click at [1099, 421] on link "View Gallery" at bounding box center [1111, 428] width 72 height 15
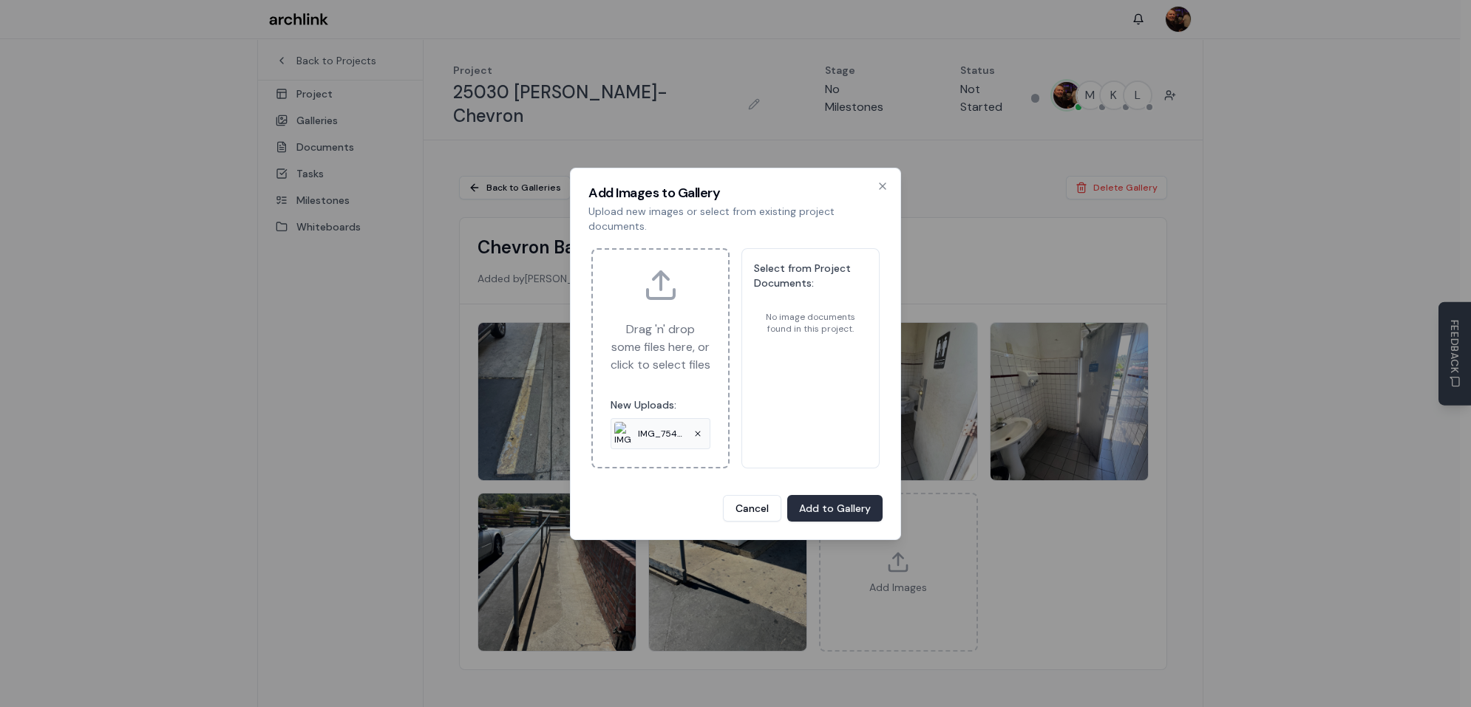
click at [837, 517] on button "Add to Gallery" at bounding box center [834, 508] width 95 height 27
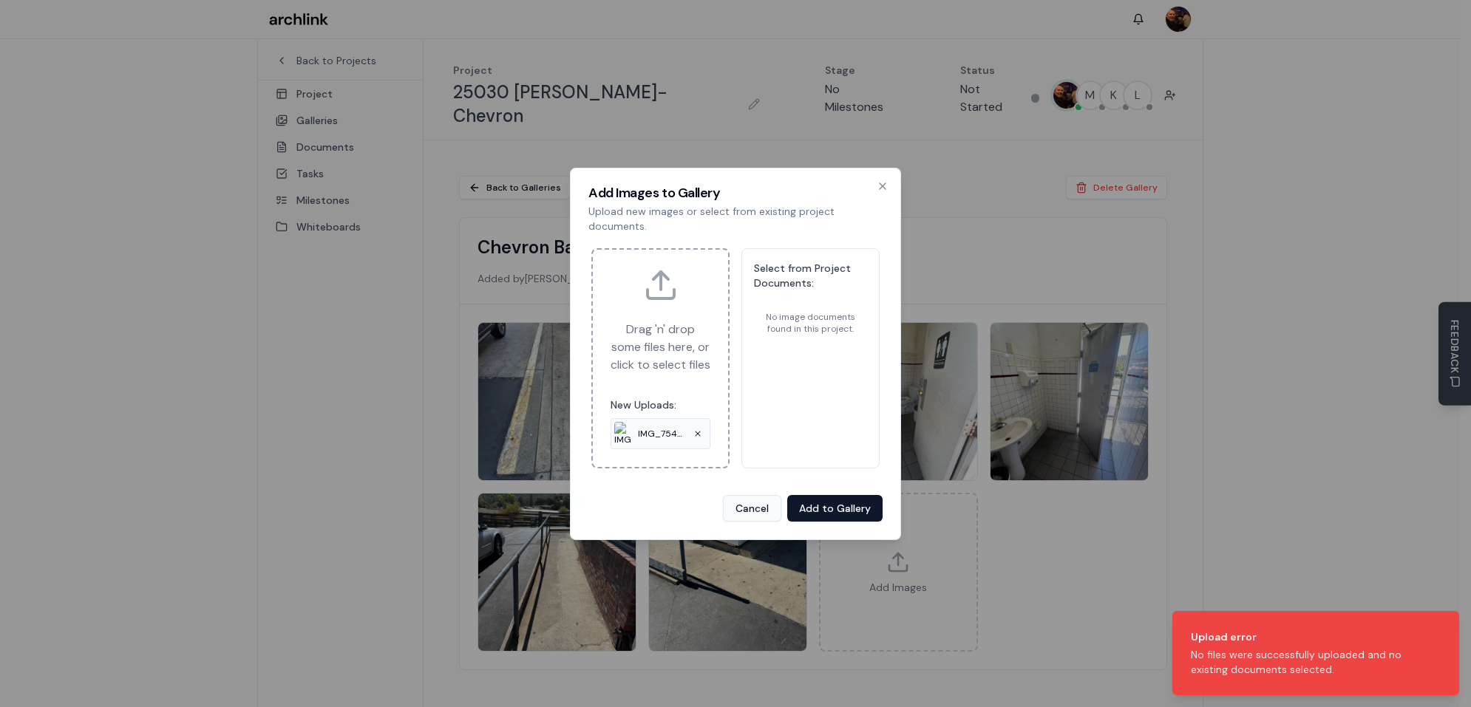
click at [763, 520] on button "Cancel" at bounding box center [752, 508] width 58 height 27
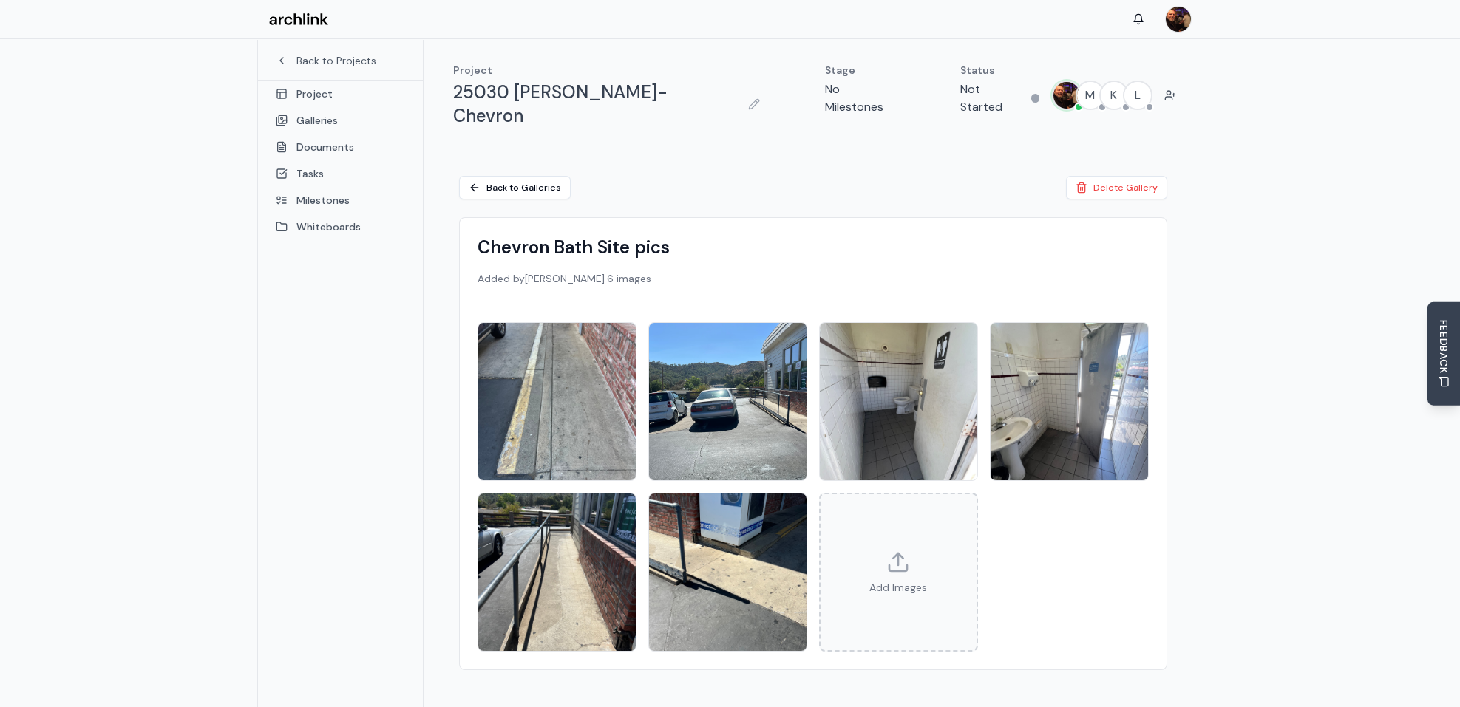
click at [894, 520] on div "Add Images" at bounding box center [898, 572] width 159 height 159
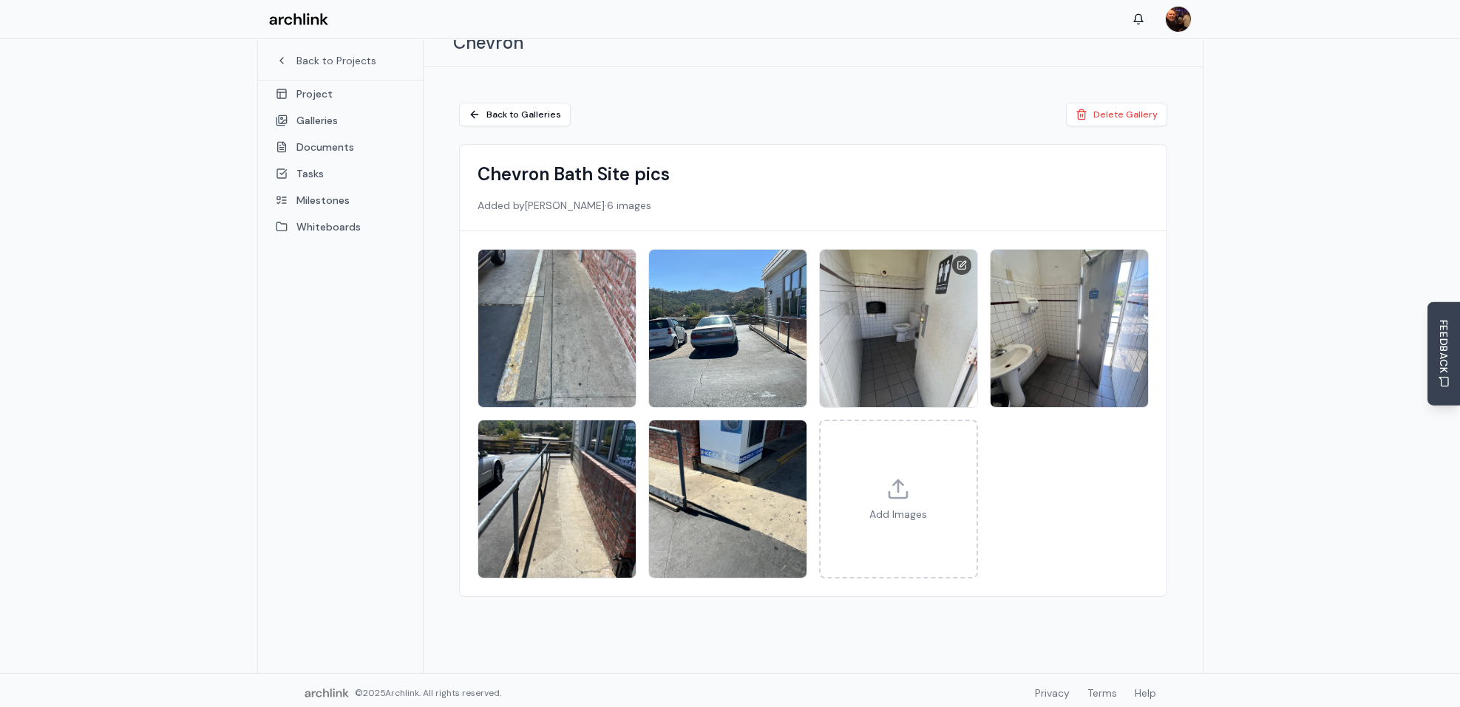
scroll to position [73, 0]
click at [514, 103] on link "Back to Galleries" at bounding box center [515, 115] width 112 height 24
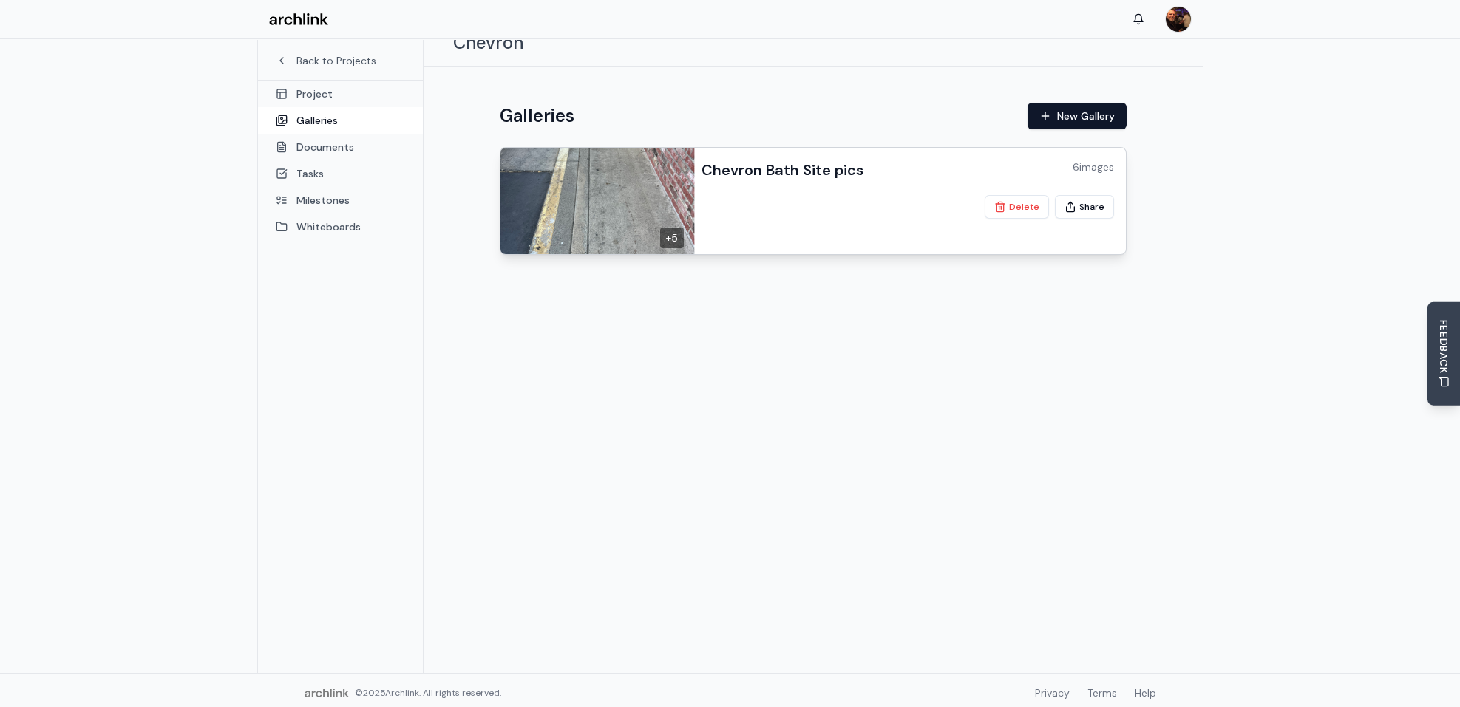
click at [755, 163] on div "Chevron Bath Site pics 6 images Delete Share" at bounding box center [908, 201] width 436 height 106
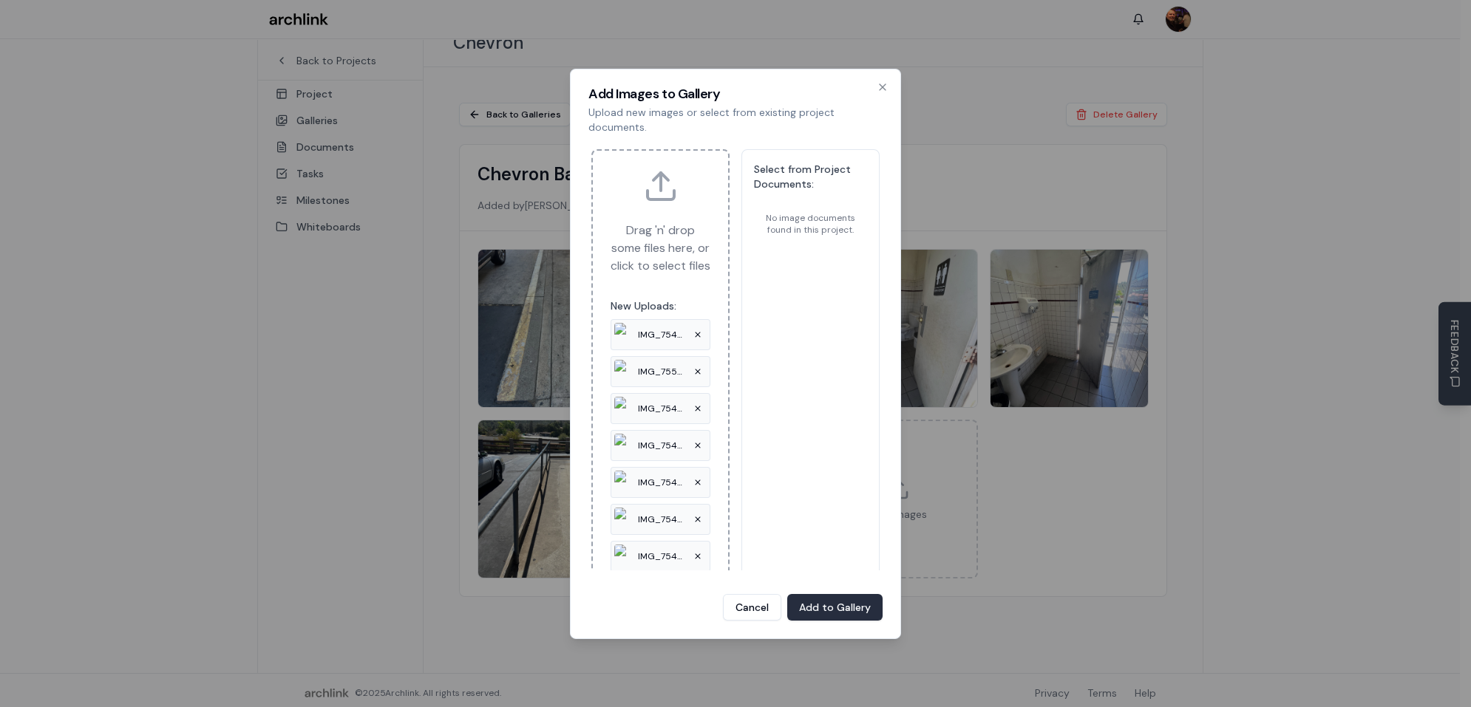
click at [837, 605] on button "Add to Gallery" at bounding box center [834, 607] width 95 height 27
click at [758, 609] on div "Cancel Uploading..." at bounding box center [735, 607] width 294 height 27
click at [882, 85] on icon "button" at bounding box center [883, 87] width 6 height 6
click at [883, 84] on icon "button" at bounding box center [883, 87] width 6 height 6
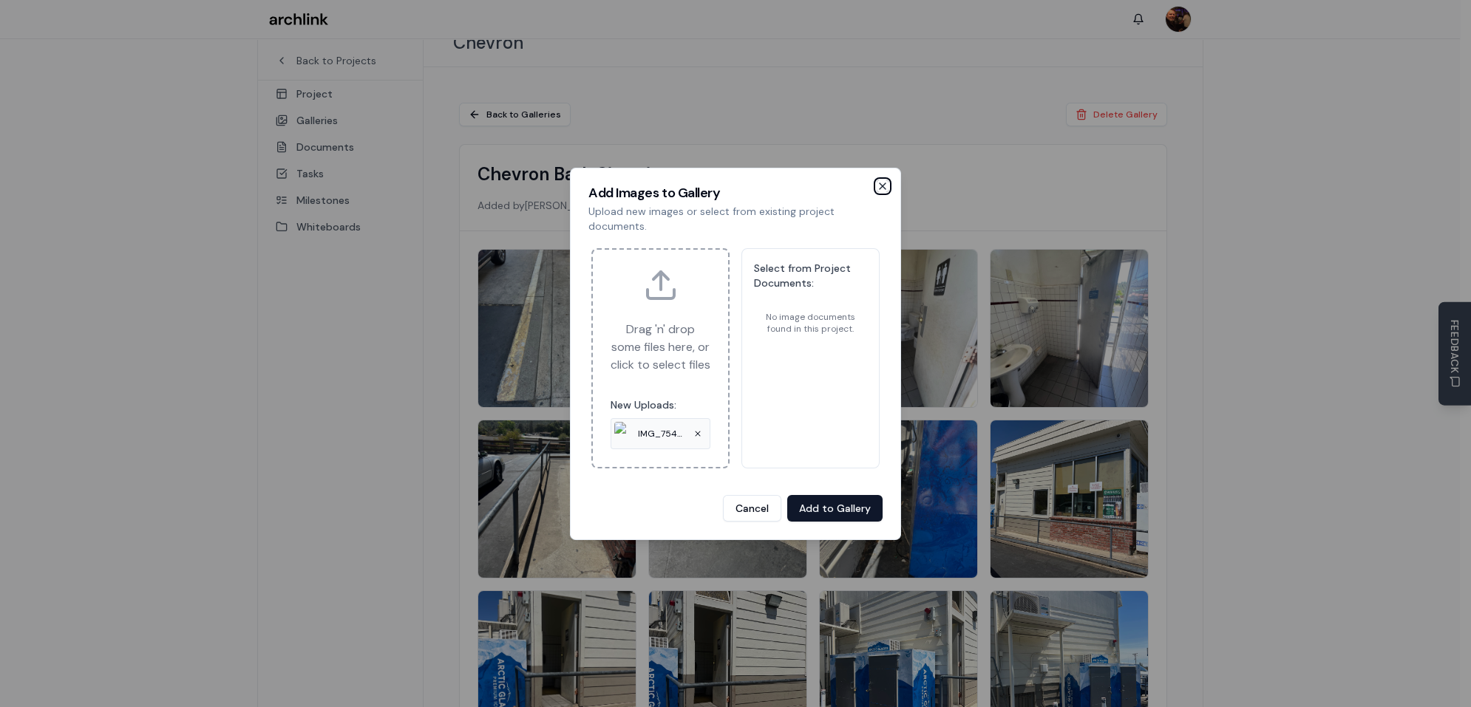
click at [881, 183] on icon "button" at bounding box center [883, 186] width 6 height 6
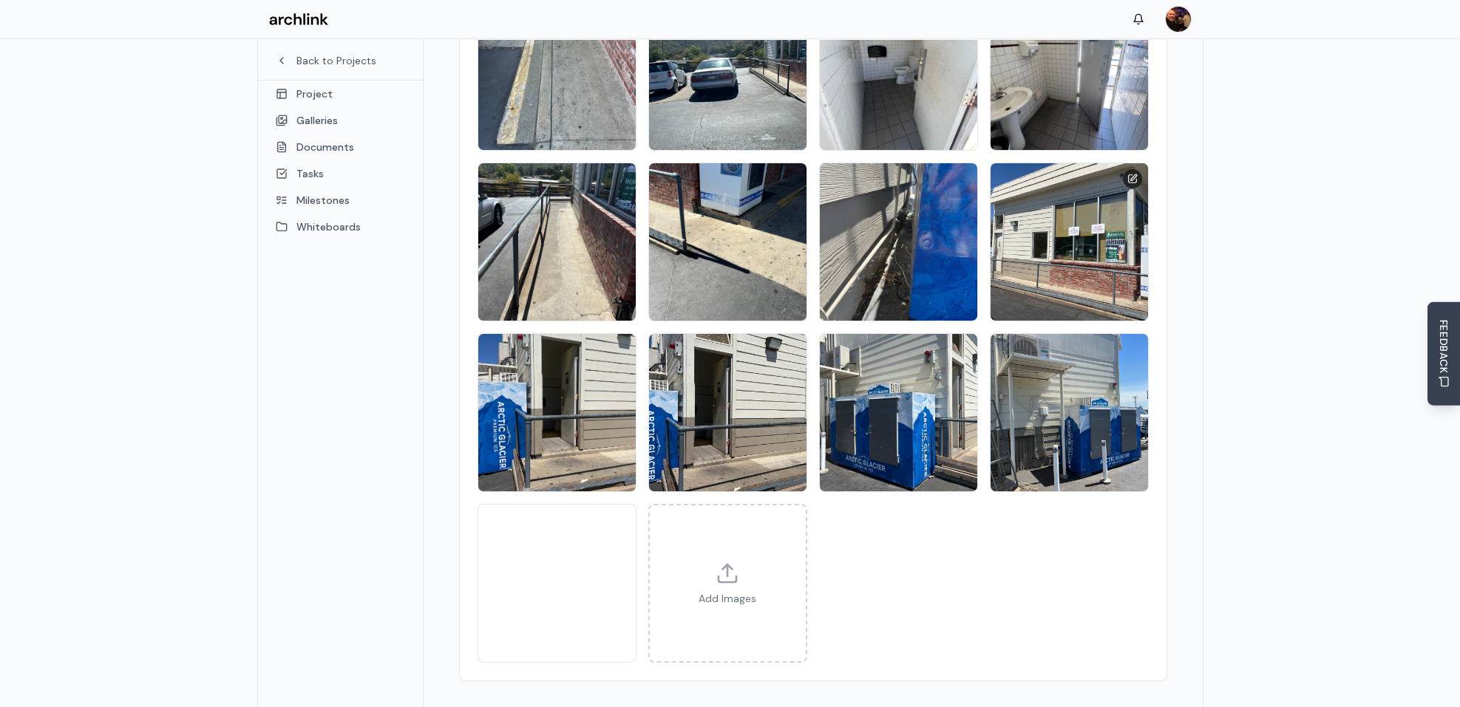
scroll to position [355, 0]
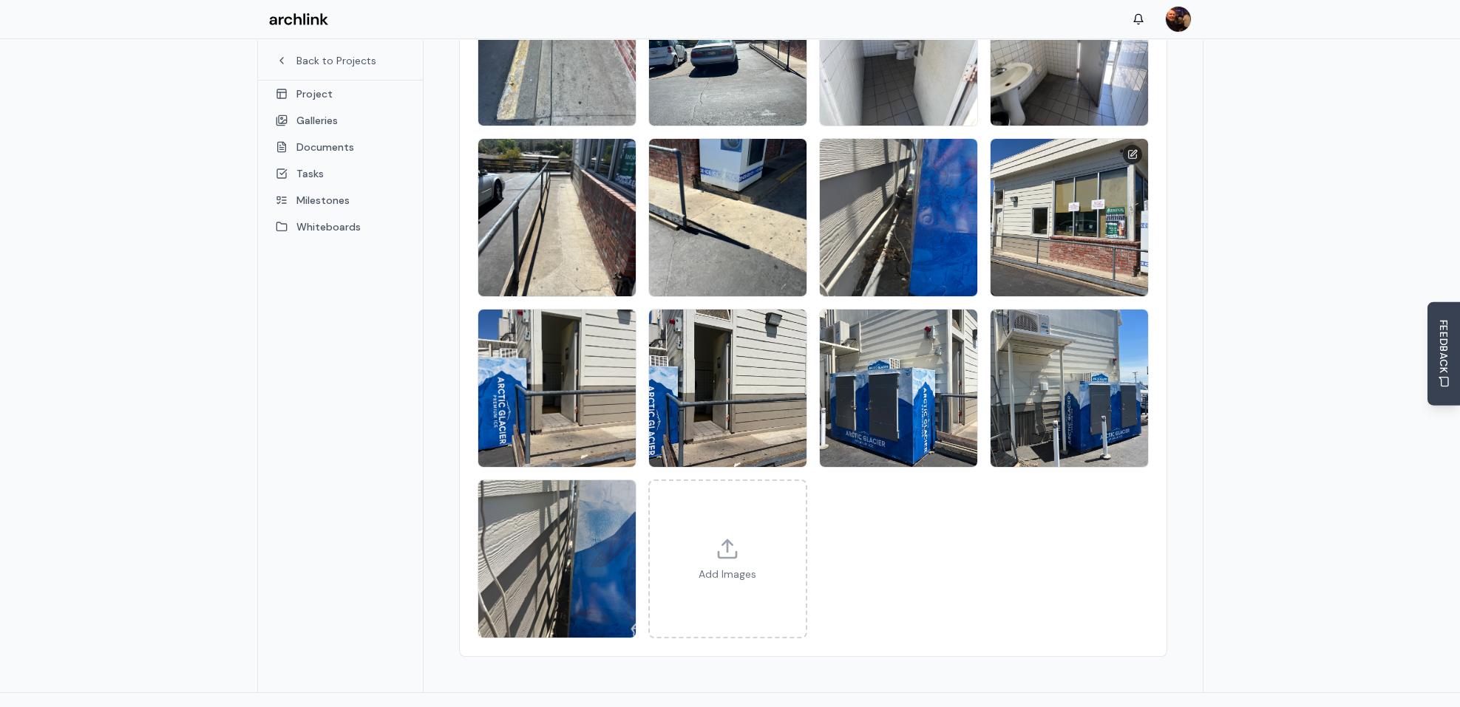
click at [1041, 191] on img at bounding box center [1069, 218] width 166 height 166
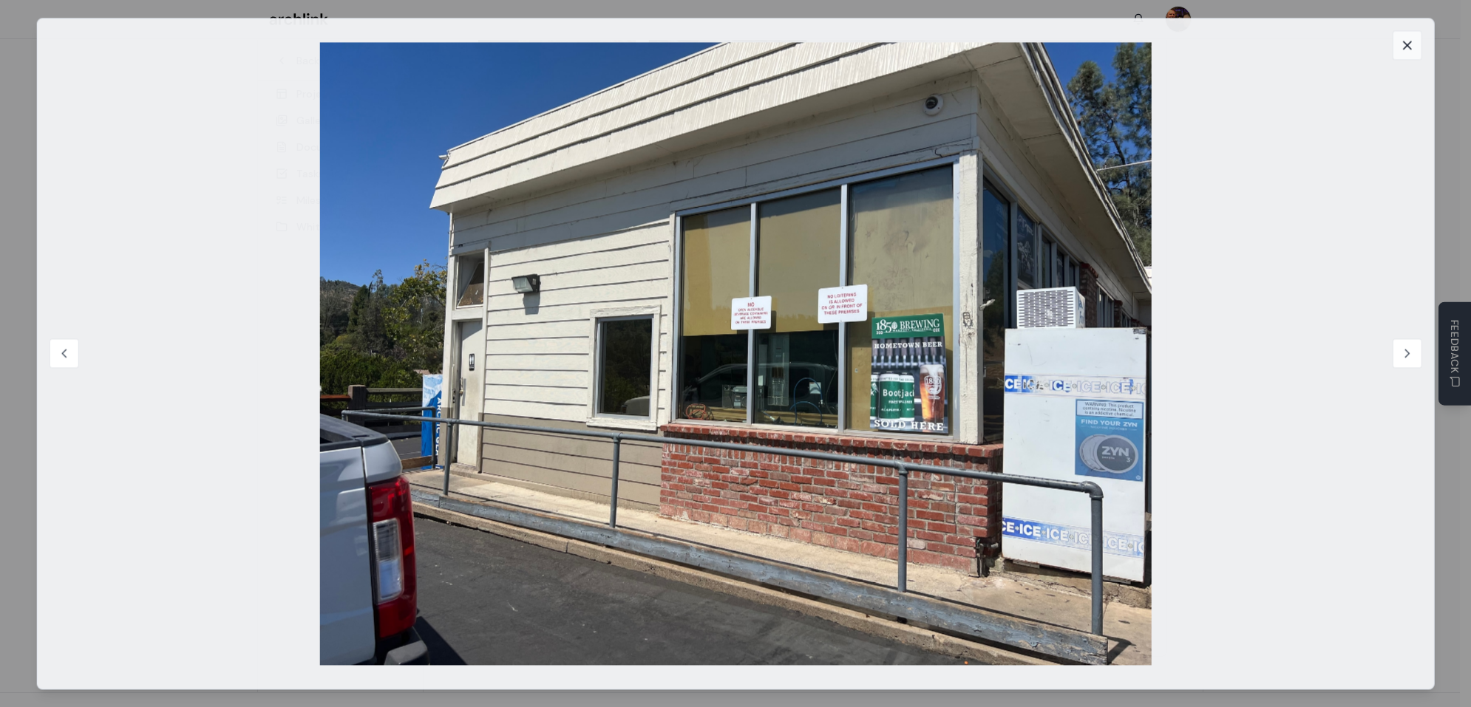
click at [1404, 38] on icon at bounding box center [1406, 45] width 15 height 15
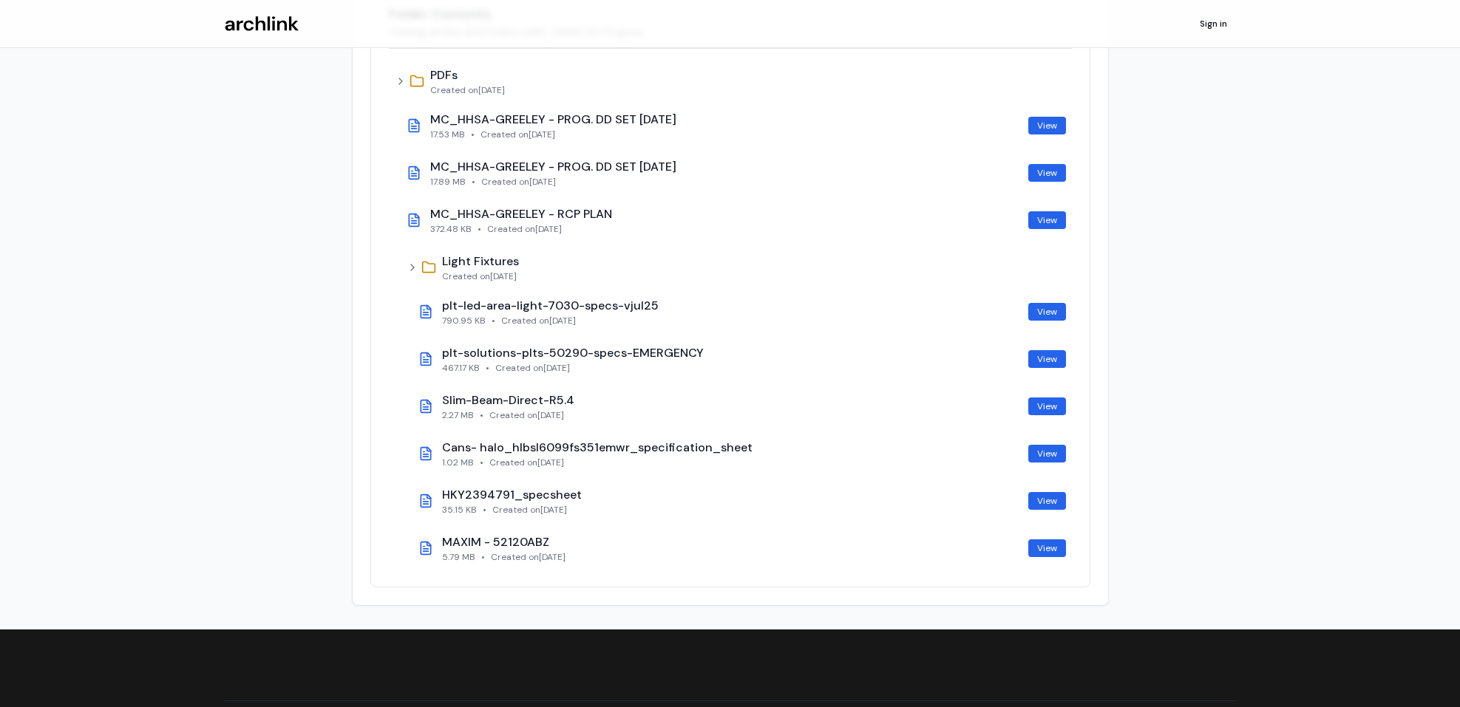
scroll to position [122, 0]
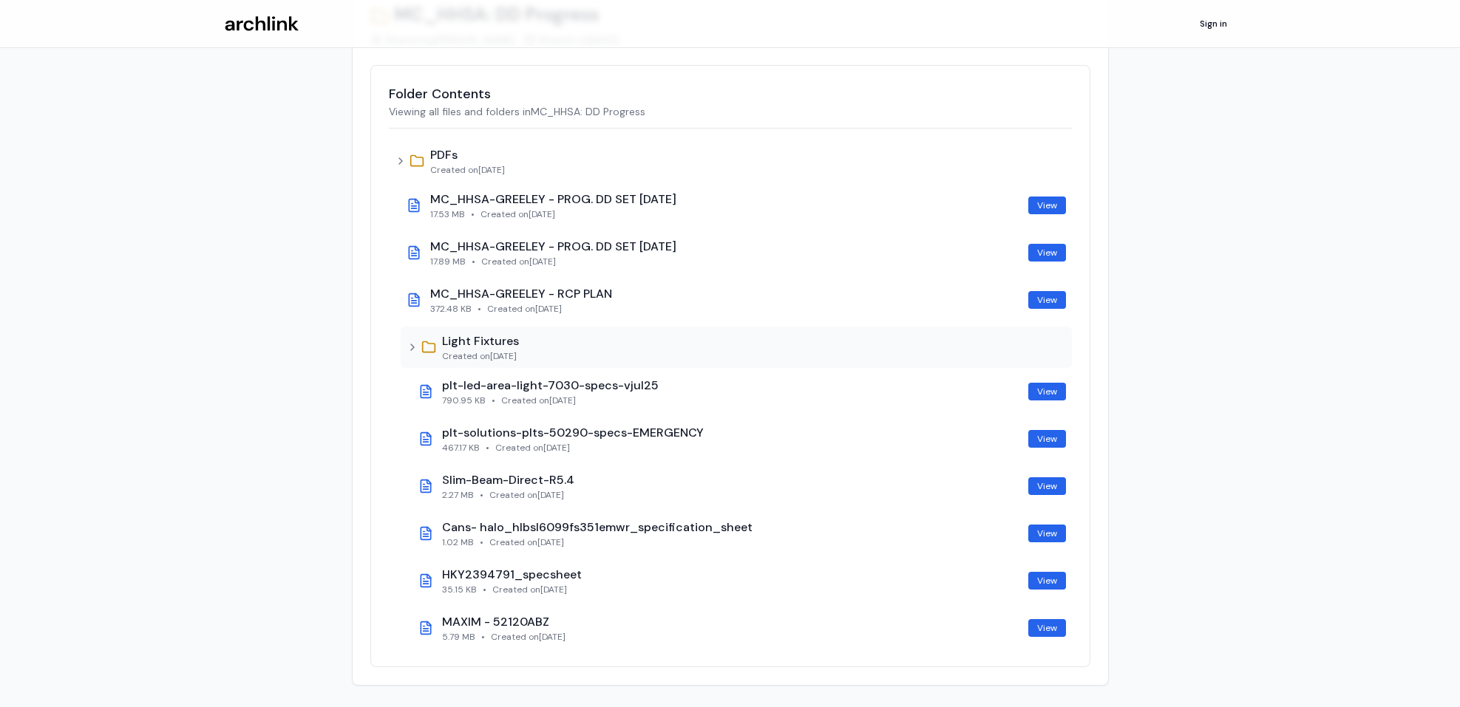
click at [410, 347] on icon at bounding box center [413, 347] width 12 height 12
click at [411, 346] on icon at bounding box center [413, 347] width 12 height 12
click at [1046, 303] on link "View" at bounding box center [1047, 300] width 38 height 18
